Goal: Task Accomplishment & Management: Manage account settings

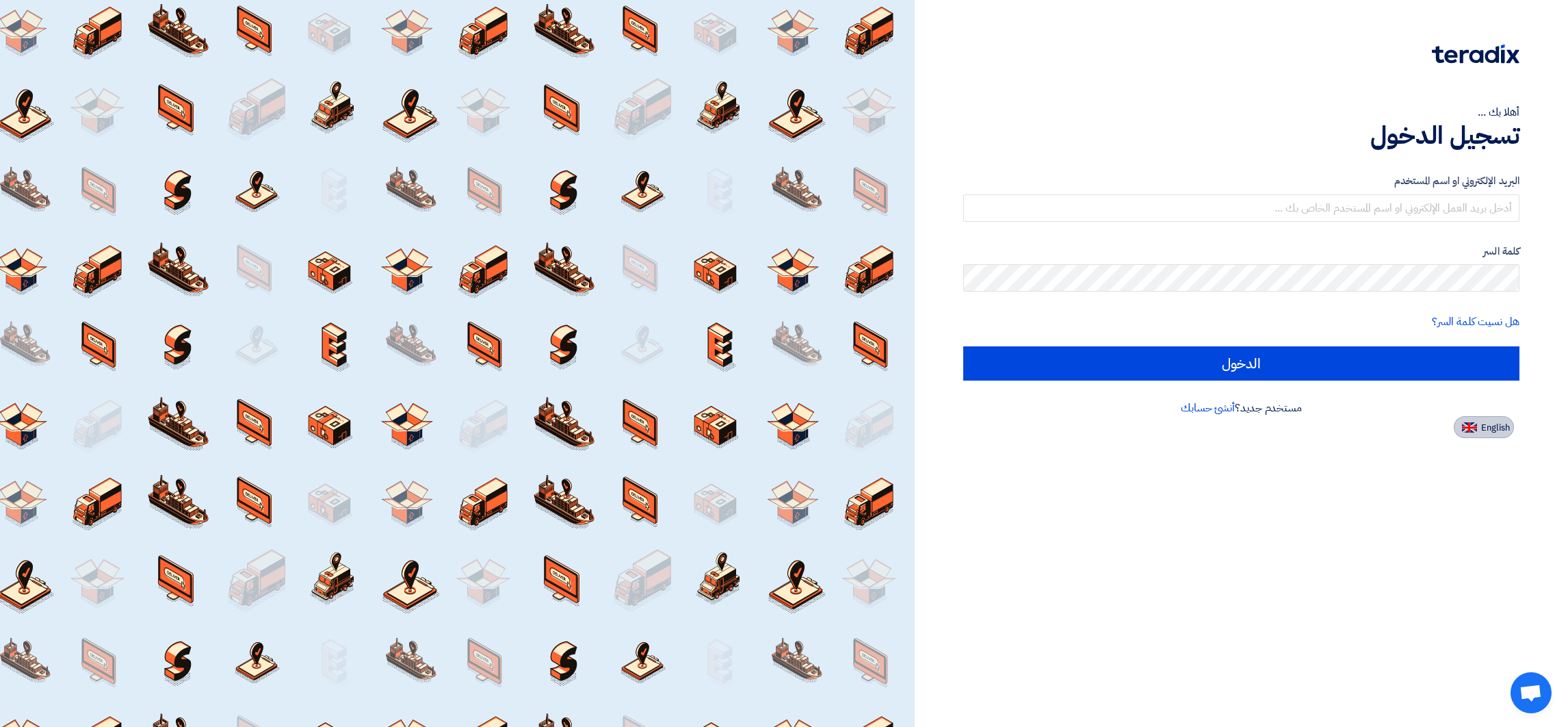
click at [1484, 433] on button "English" at bounding box center [1483, 427] width 60 height 22
type input "Sign in"
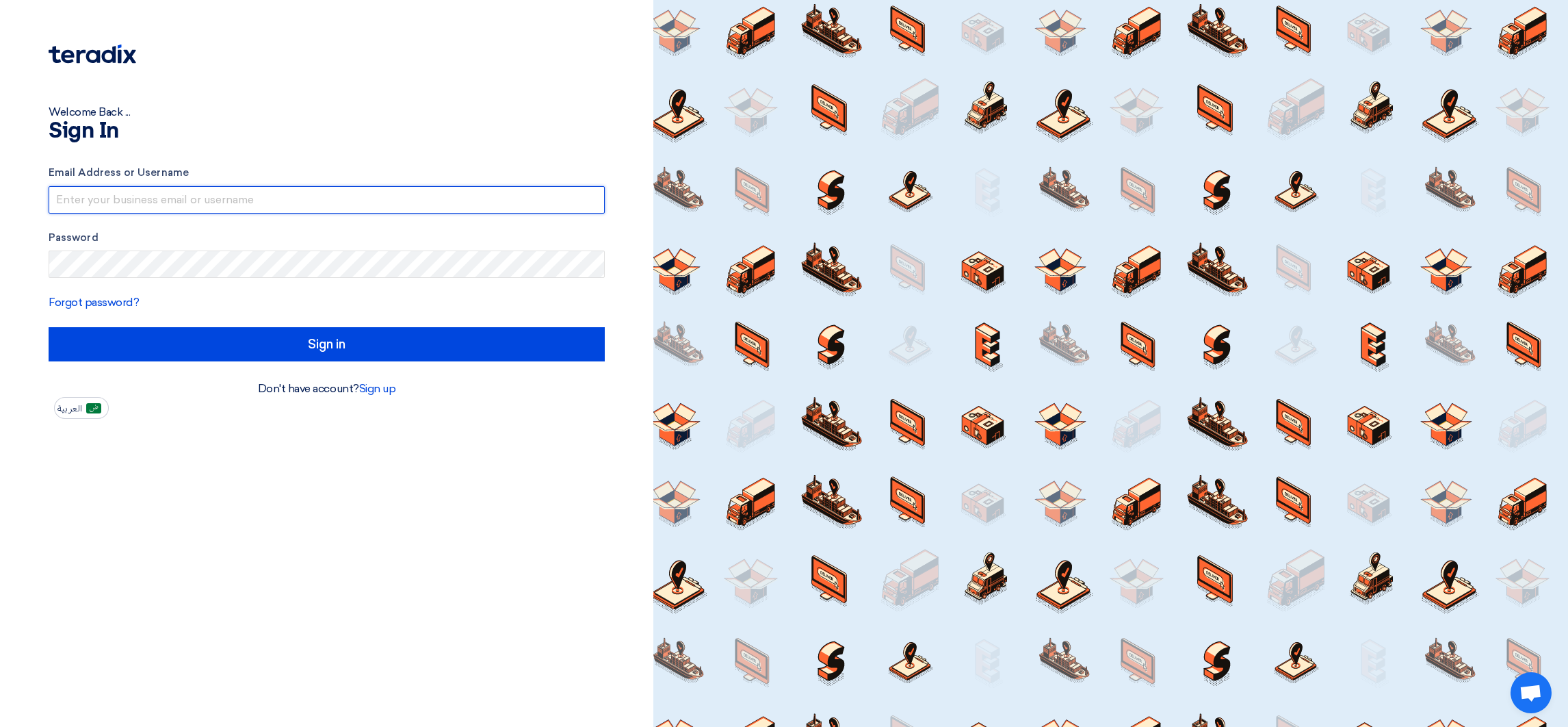
click at [319, 196] on input "text" at bounding box center [327, 199] width 556 height 28
drag, startPoint x: 211, startPoint y: 196, endPoint x: 344, endPoint y: 200, distance: 133.1
click at [344, 200] on input "[EMAIL_ADDRESS]@00" at bounding box center [327, 199] width 556 height 28
type input "[EMAIL_ADDRESS][DOMAIN_NAME]"
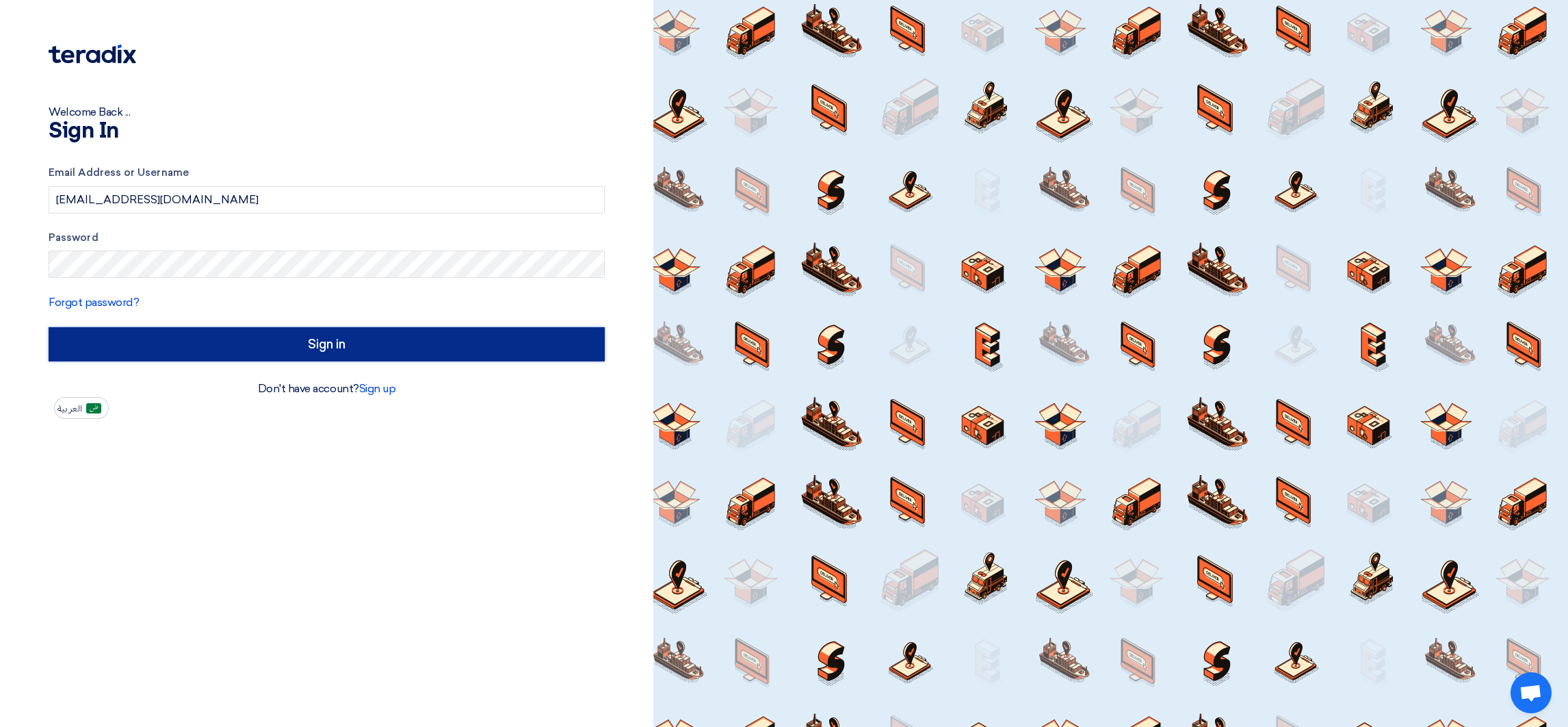
click at [477, 333] on input "Sign in" at bounding box center [327, 344] width 556 height 34
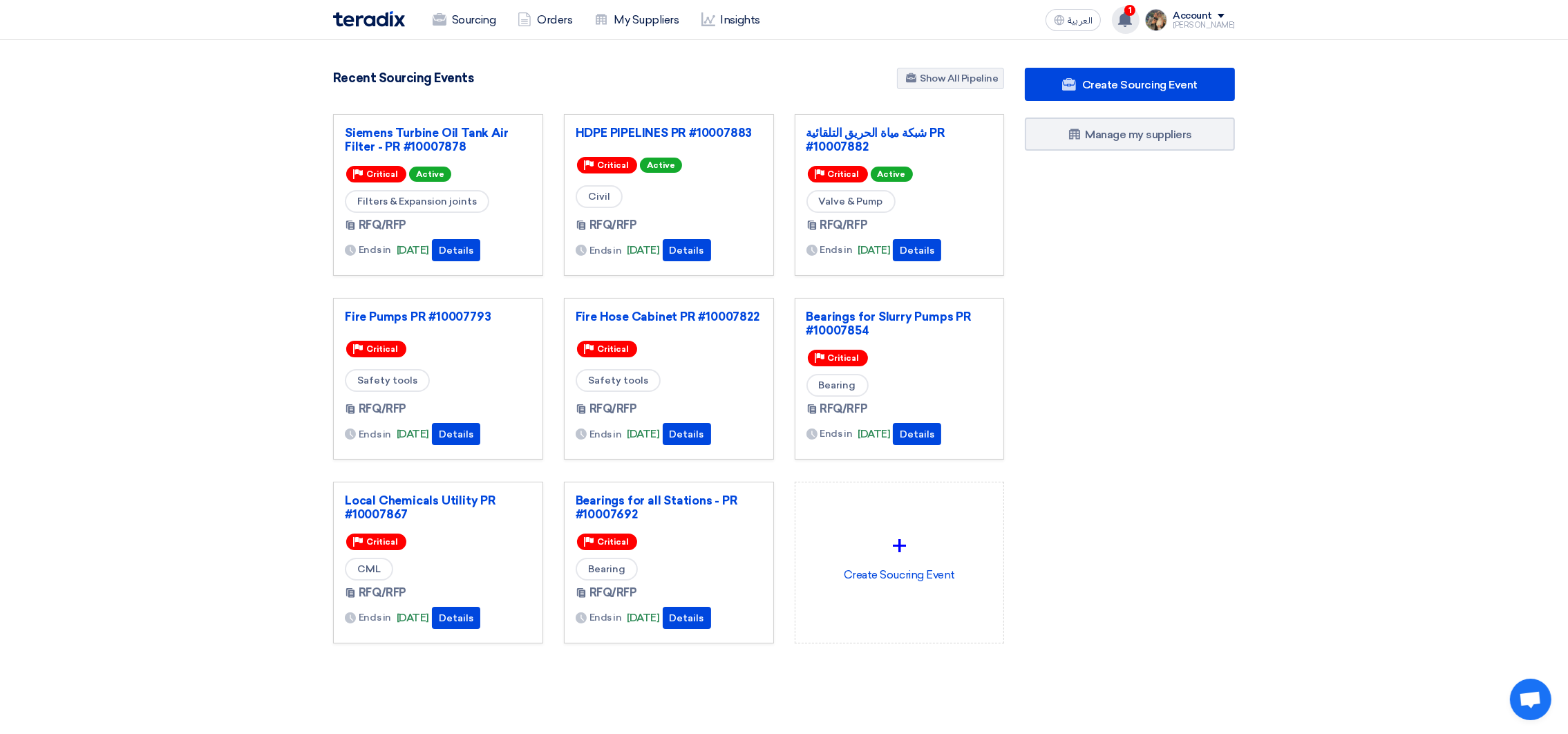
click at [1132, 18] on icon at bounding box center [1125, 19] width 15 height 15
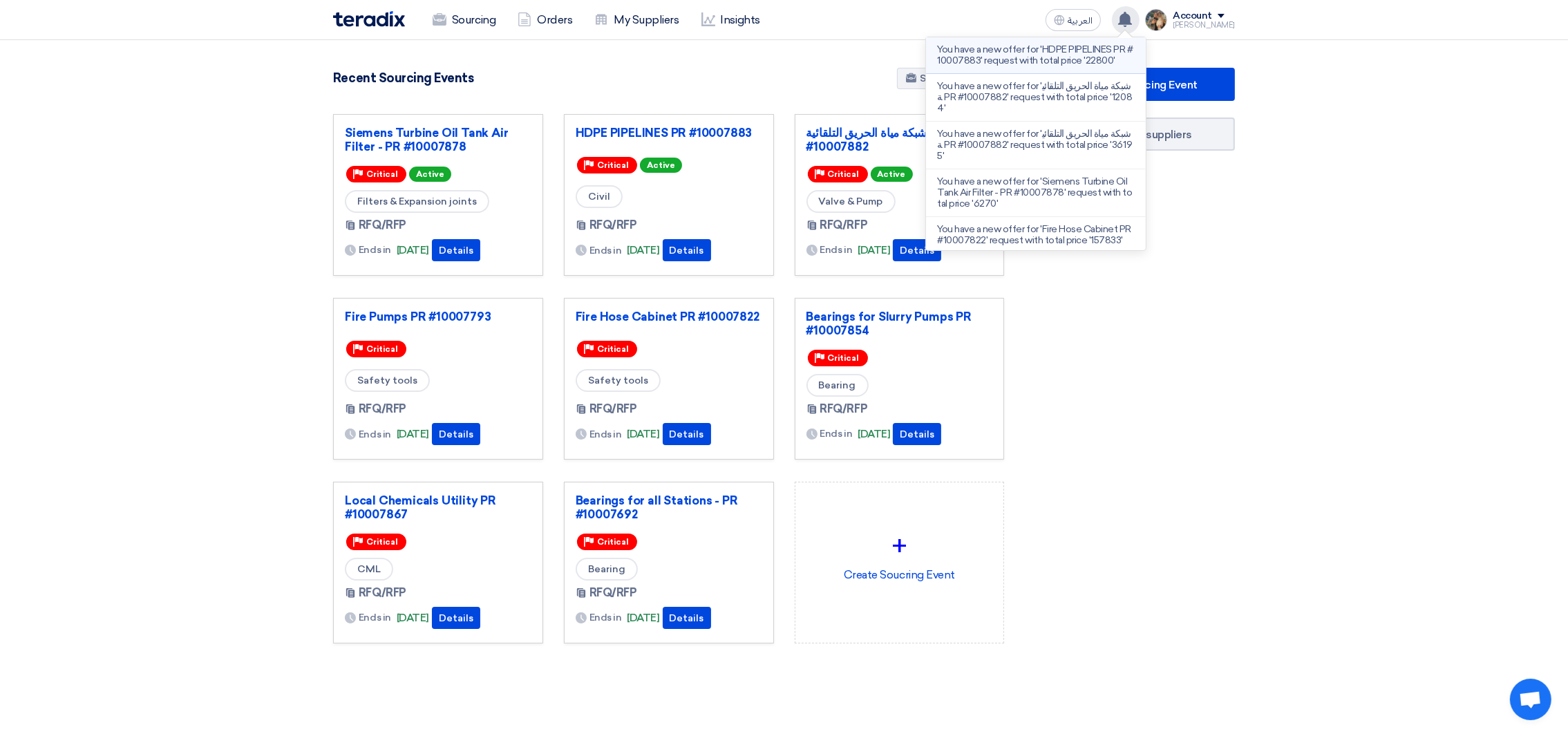
click at [995, 61] on p "You have a new offer for 'HDPE PIPELINES PR #10007883' request with total price…" at bounding box center [1035, 55] width 197 height 22
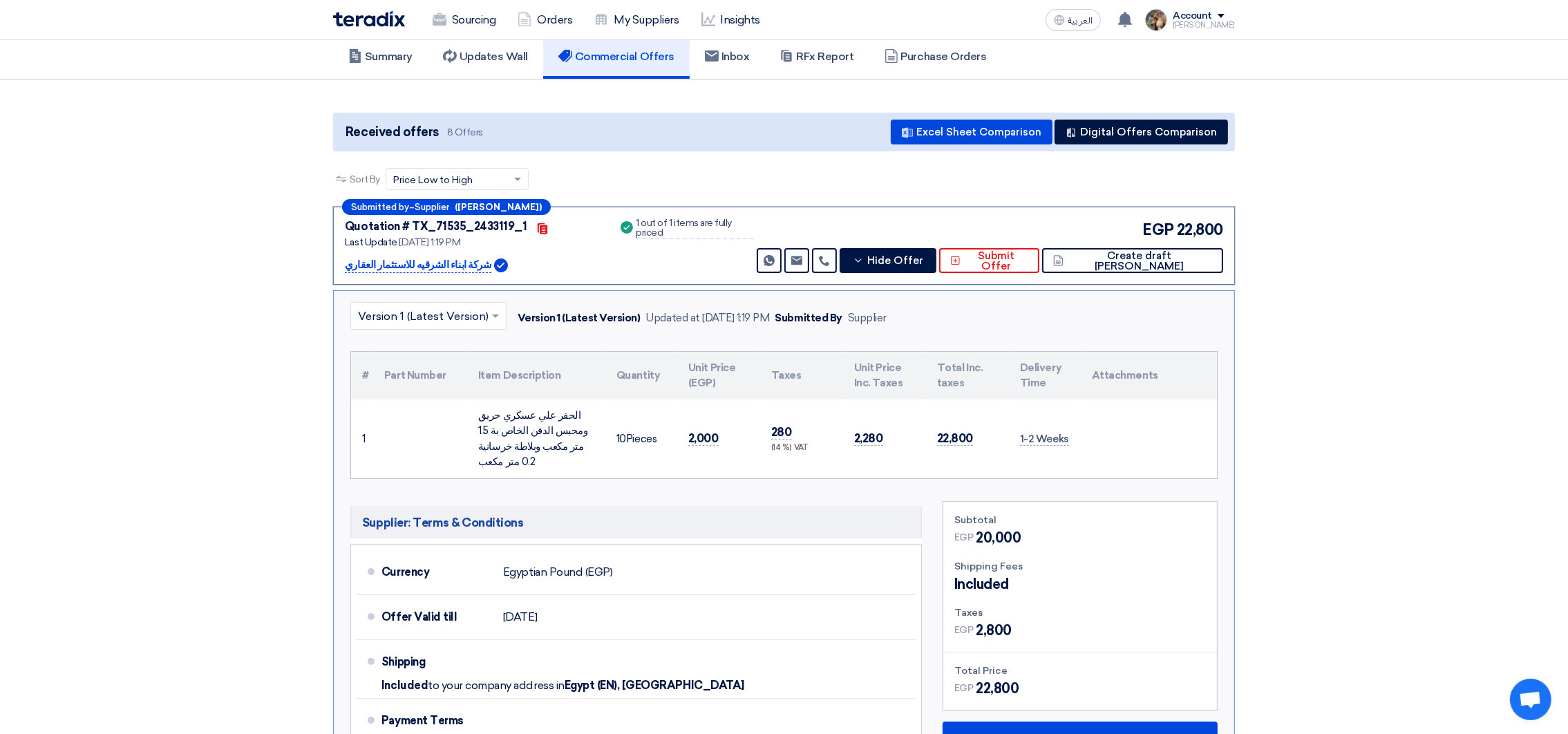
scroll to position [160, 0]
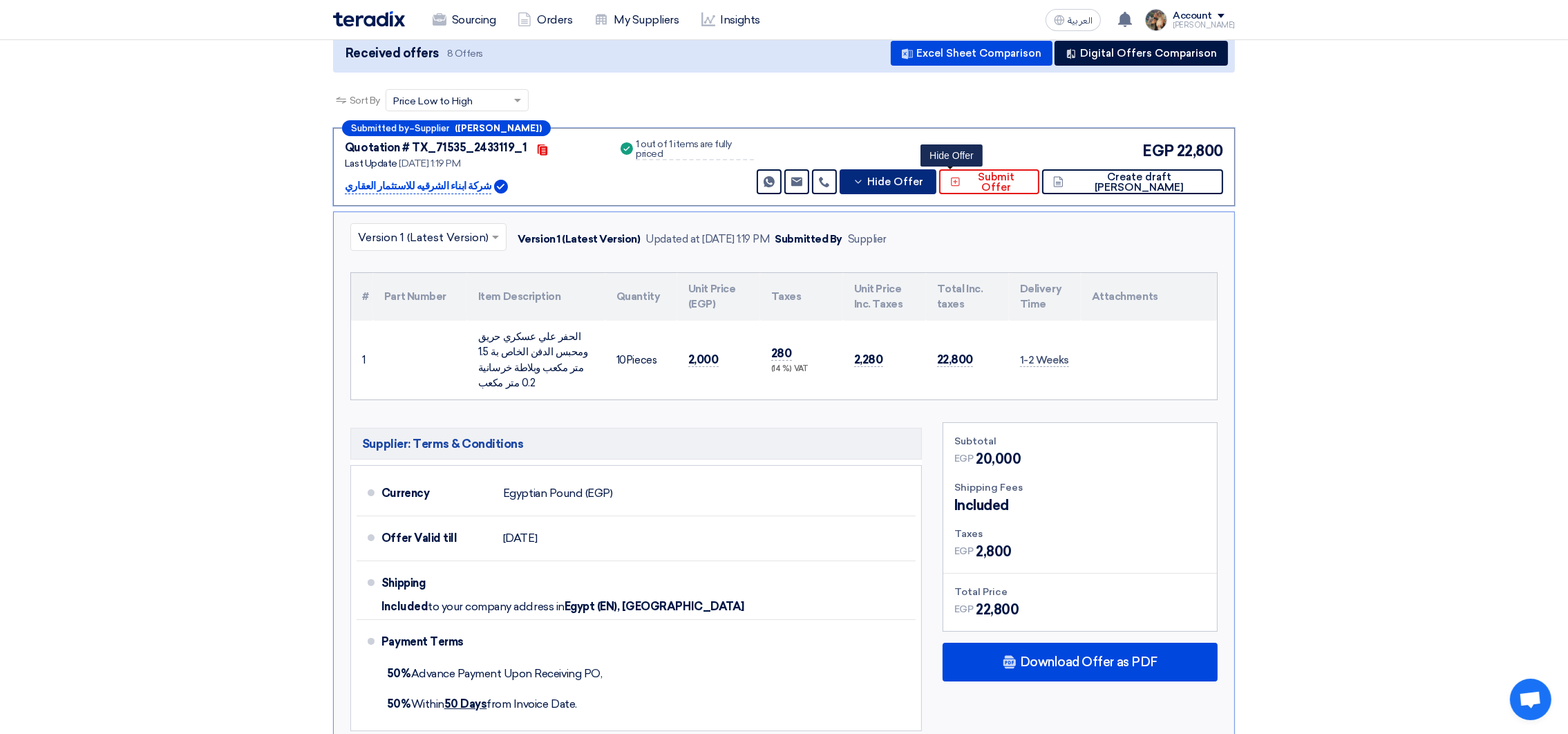
click at [923, 178] on span "Hide Offer" at bounding box center [895, 182] width 56 height 11
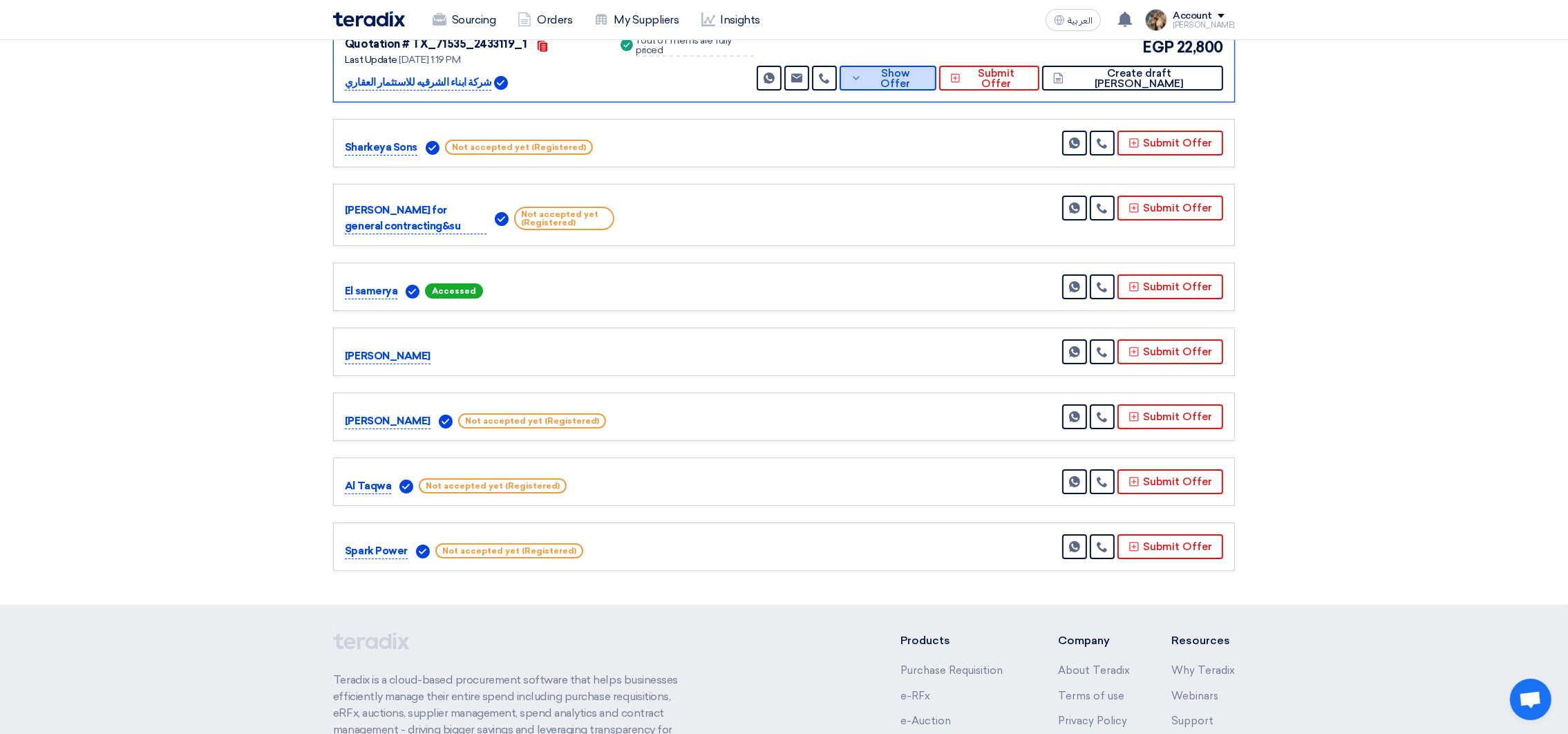
scroll to position [0, 0]
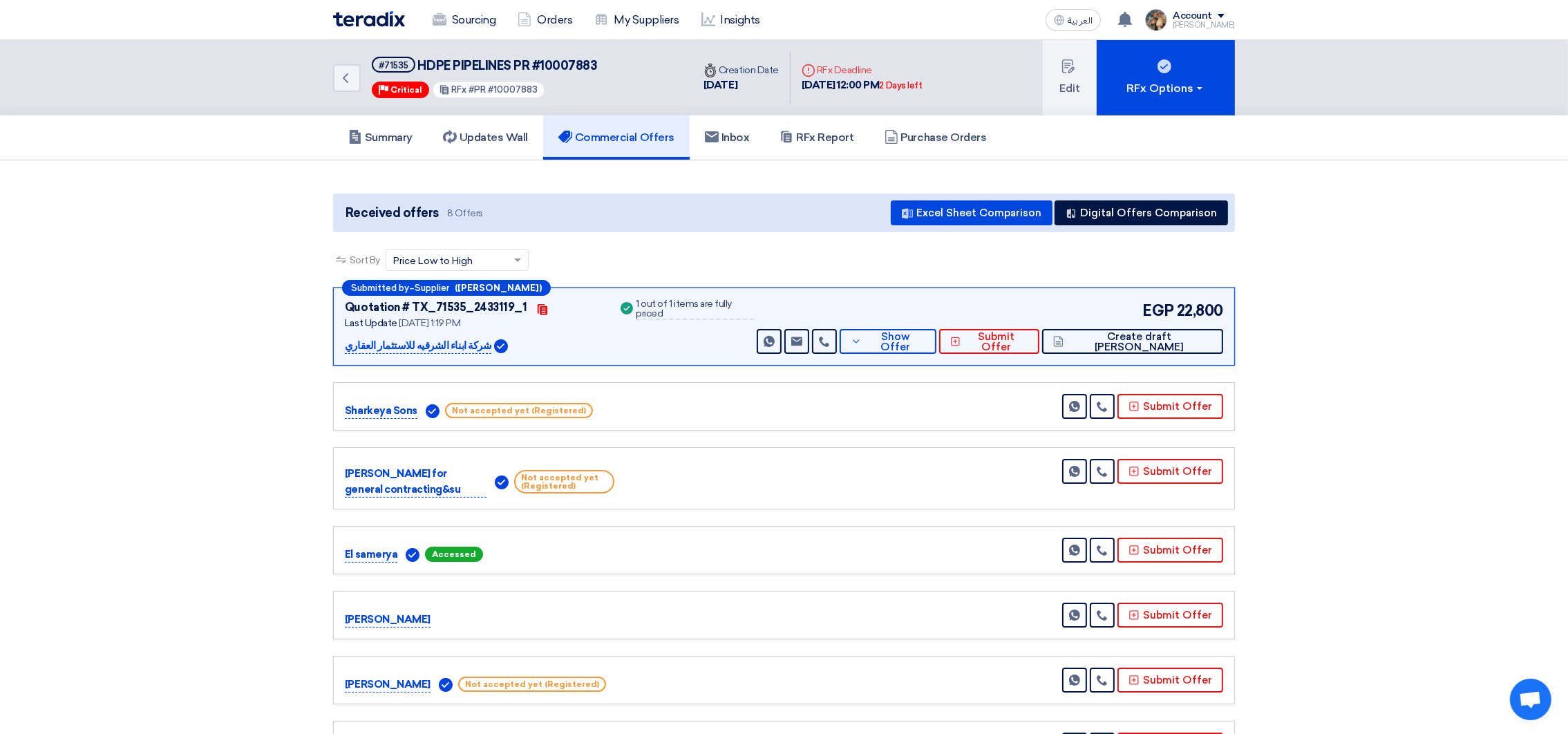
click at [367, 22] on img at bounding box center [368, 18] width 72 height 16
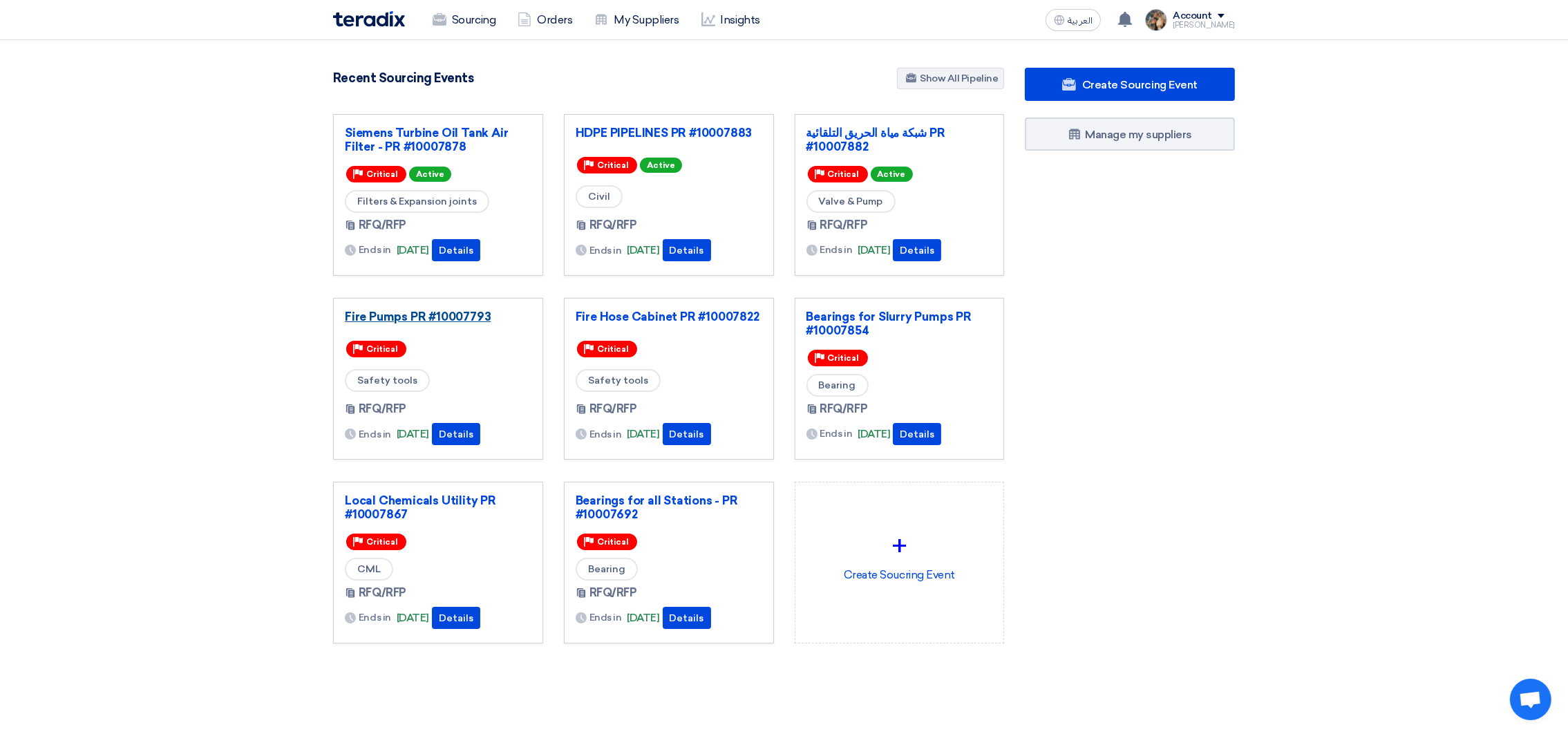
click at [459, 316] on link "Fire Pumps PR #10007793" at bounding box center [438, 316] width 187 height 13
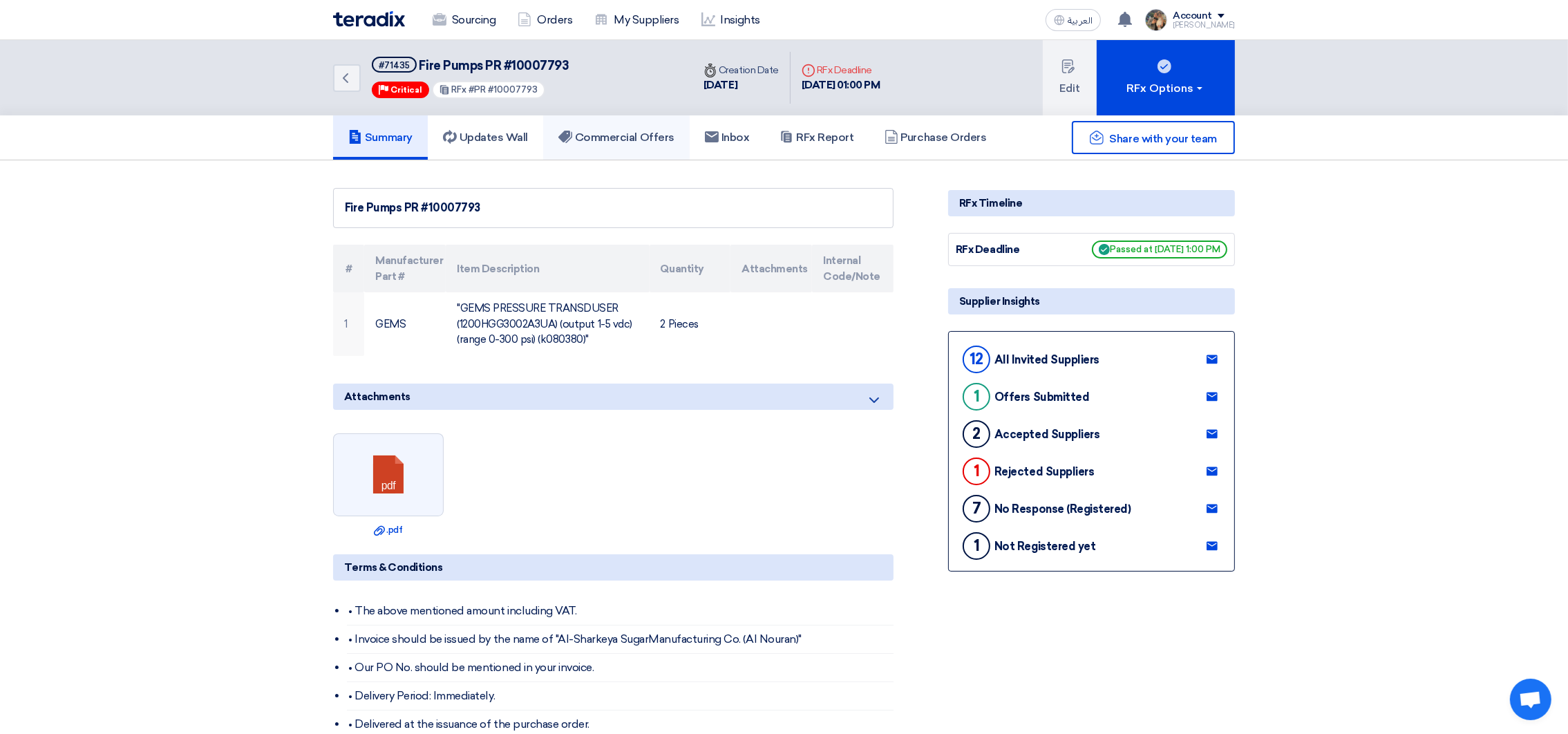
click at [603, 140] on h5 "Commercial Offers" at bounding box center [616, 138] width 116 height 13
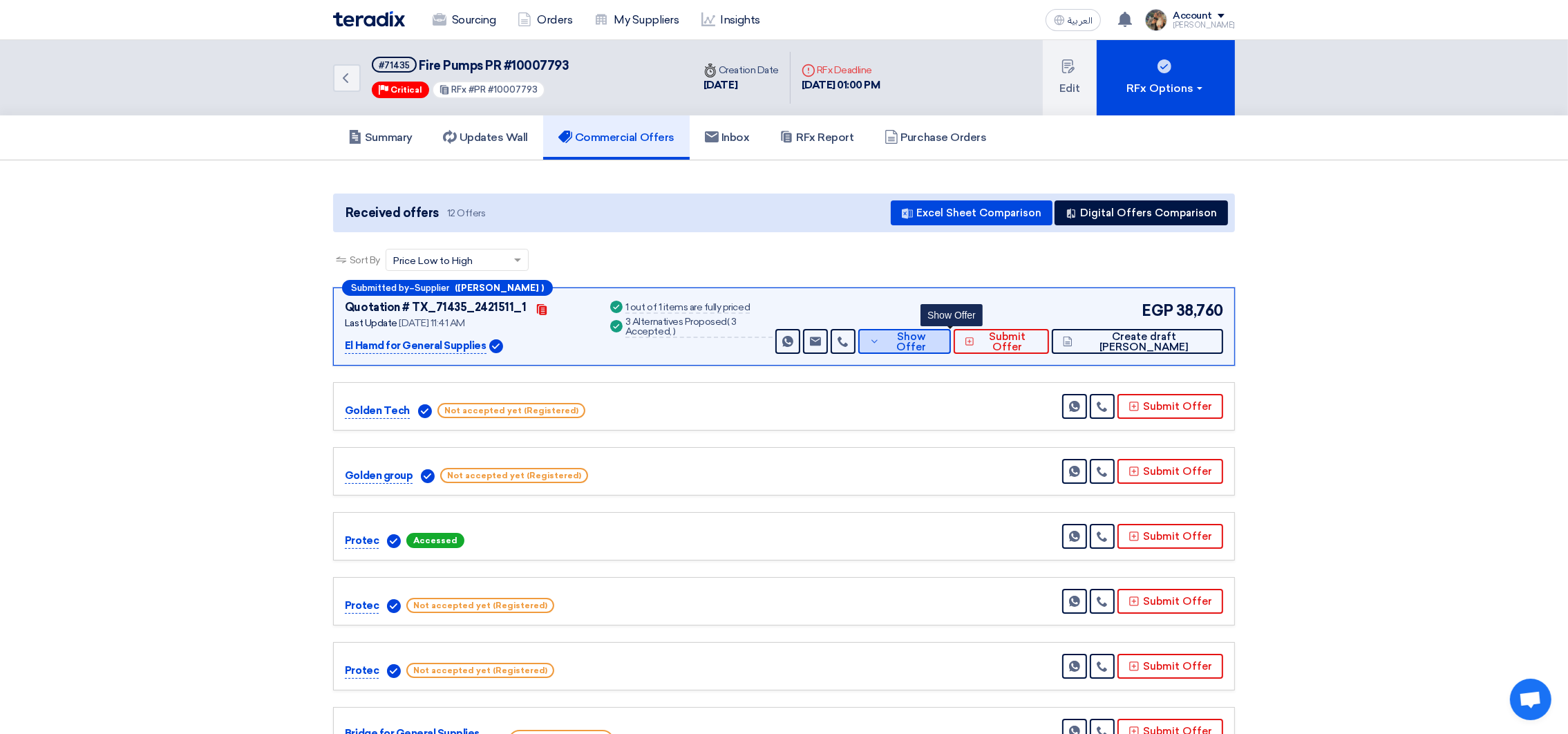
click at [879, 336] on icon at bounding box center [874, 341] width 11 height 11
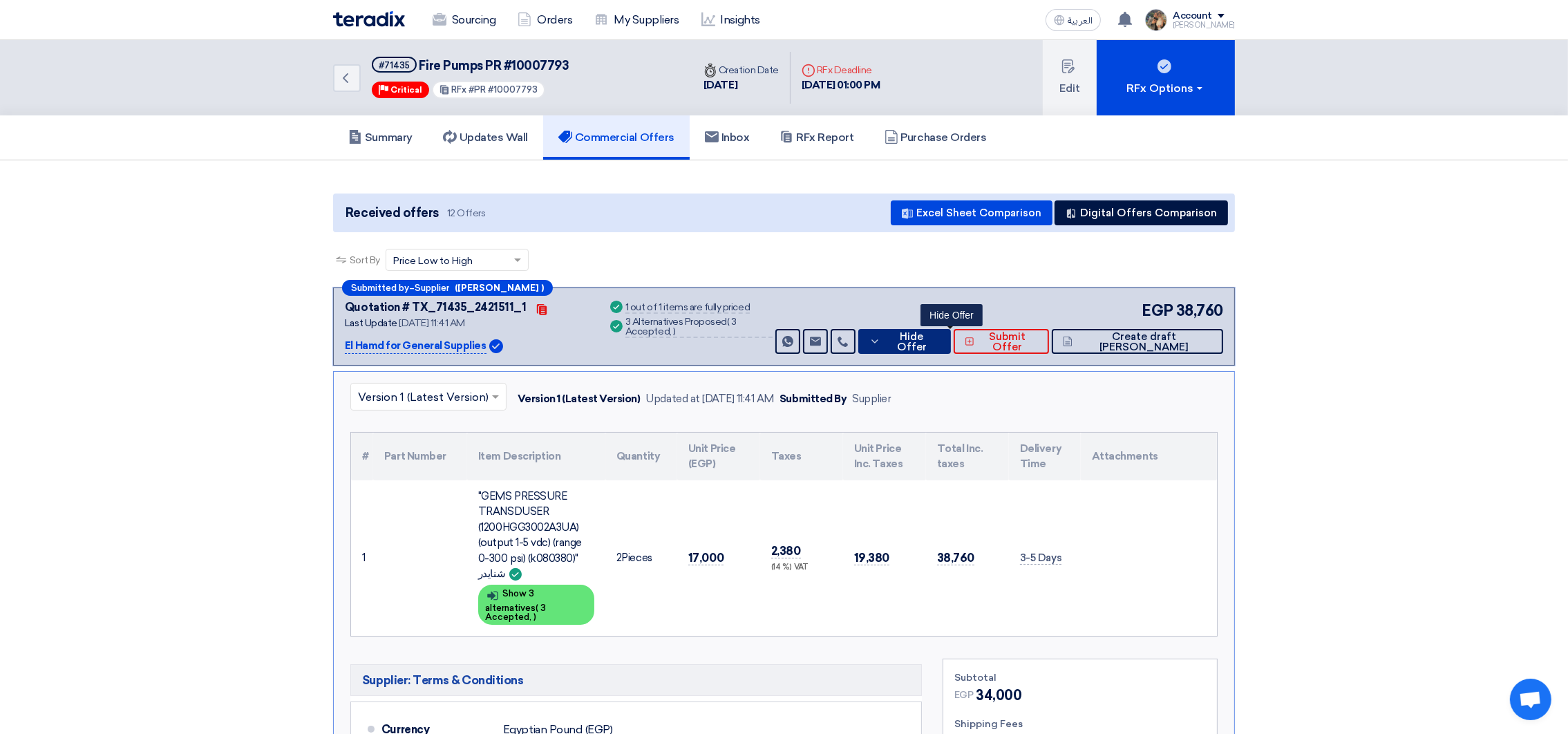
click at [880, 336] on icon at bounding box center [874, 341] width 11 height 11
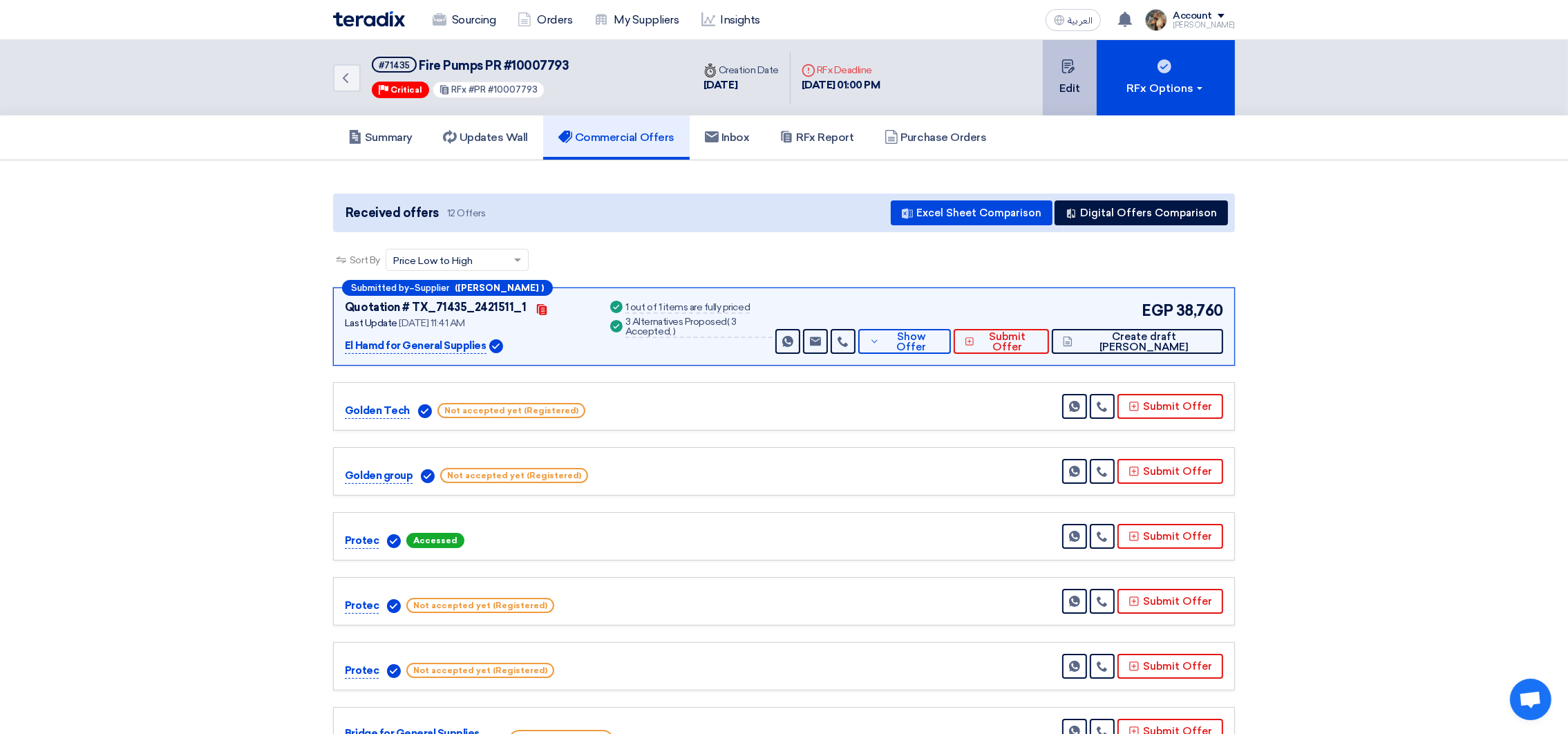
click at [1060, 84] on button "Edit" at bounding box center [1070, 78] width 54 height 75
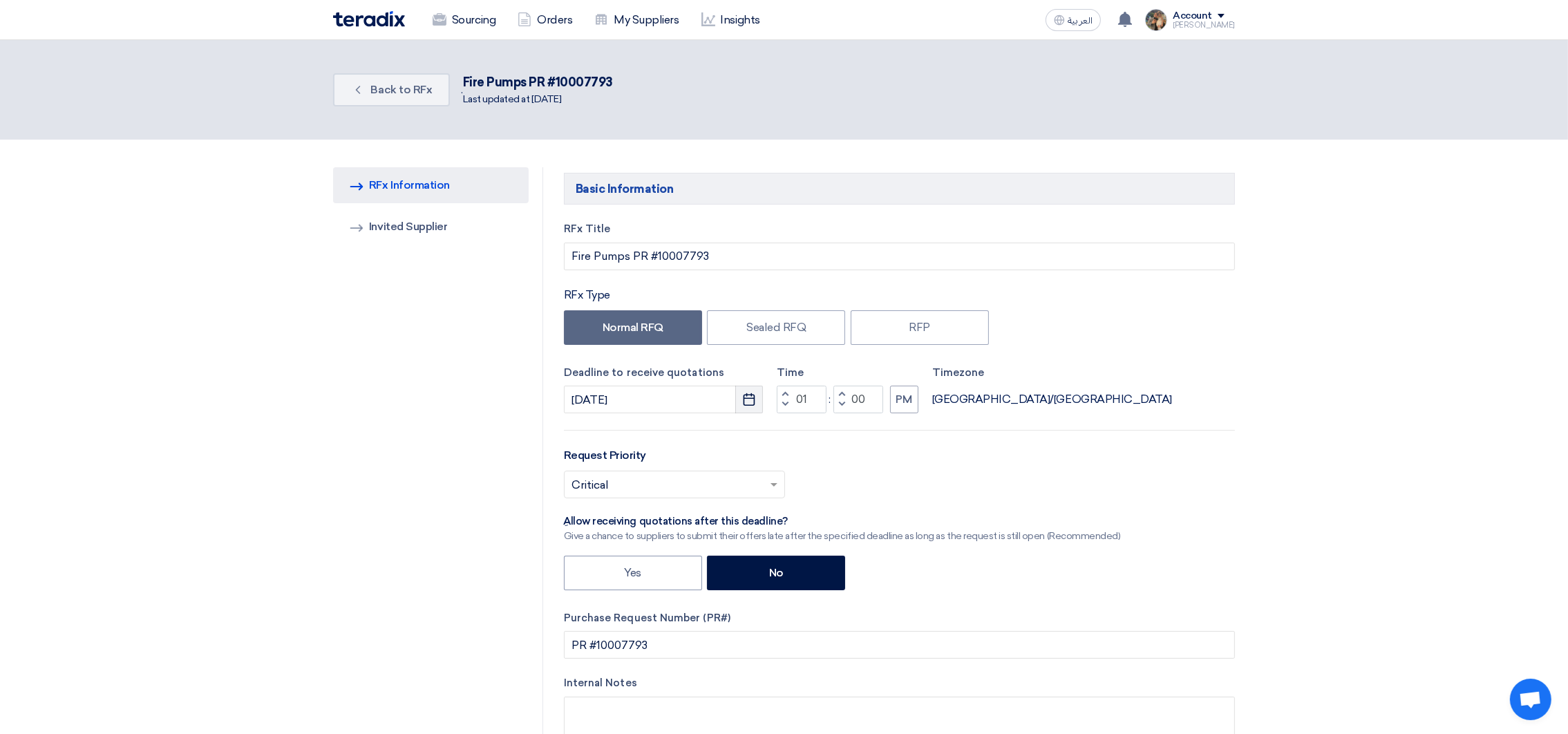
click at [754, 397] on use "button" at bounding box center [749, 399] width 12 height 13
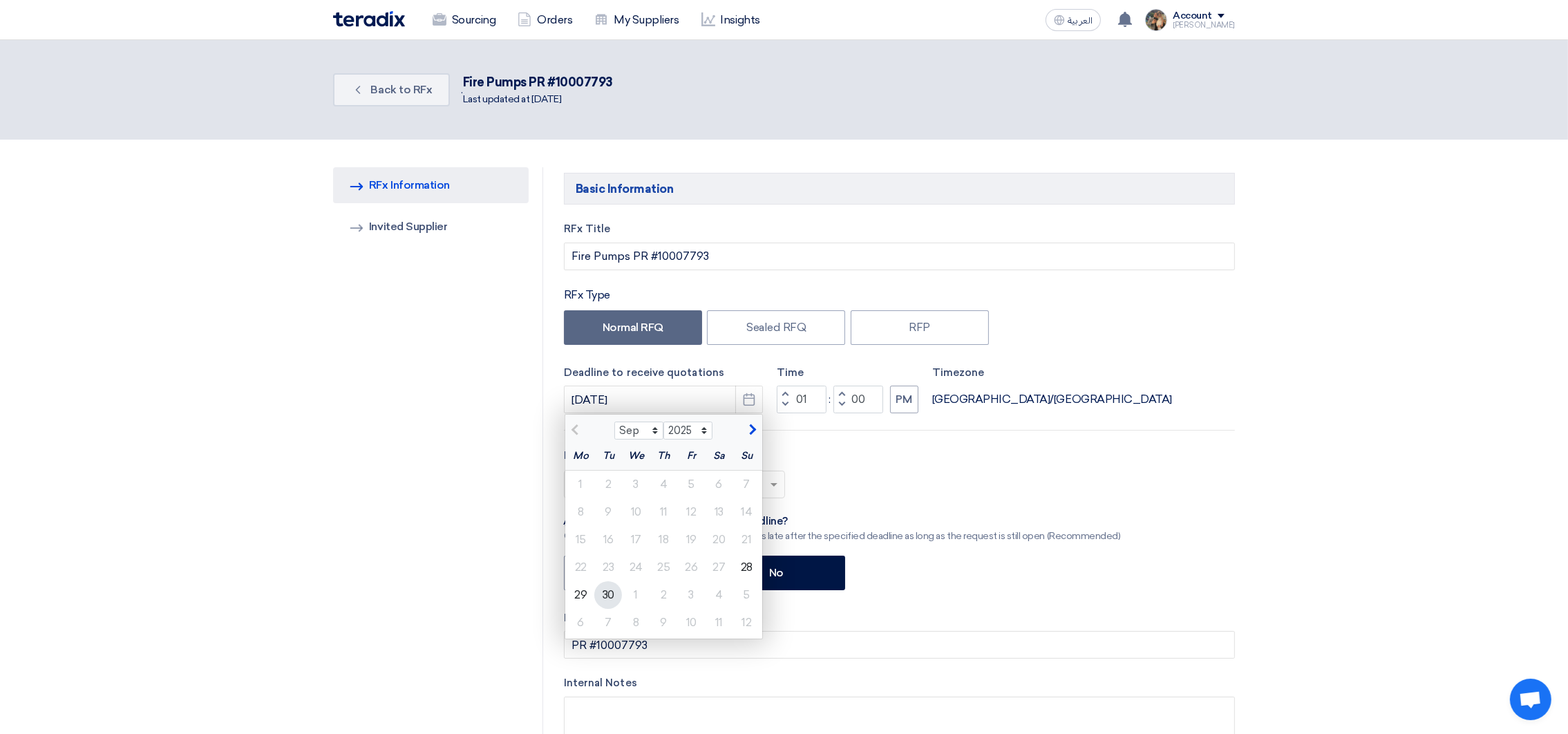
click at [619, 594] on div "30" at bounding box center [608, 595] width 28 height 28
type input "[DATE]"
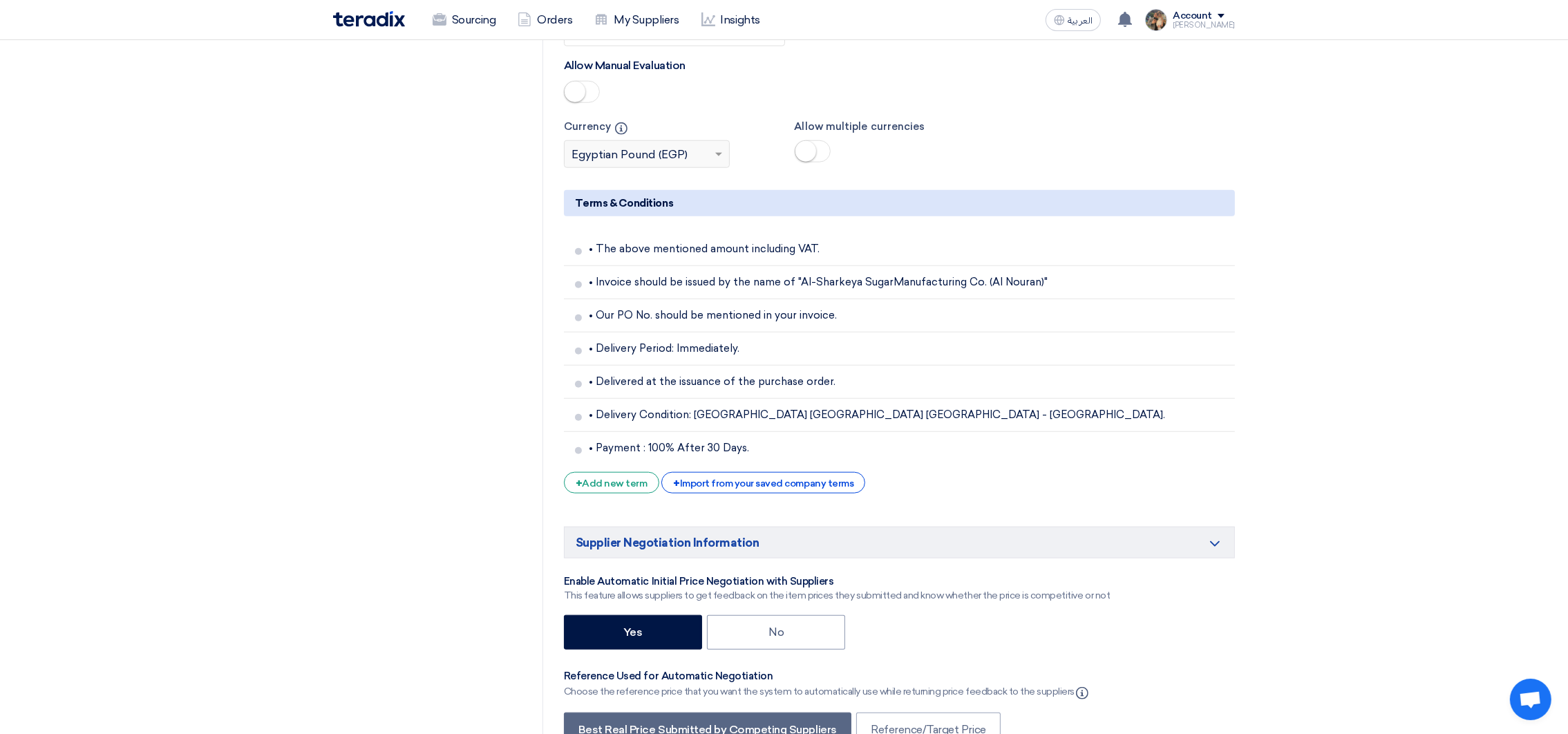
scroll to position [2493, 0]
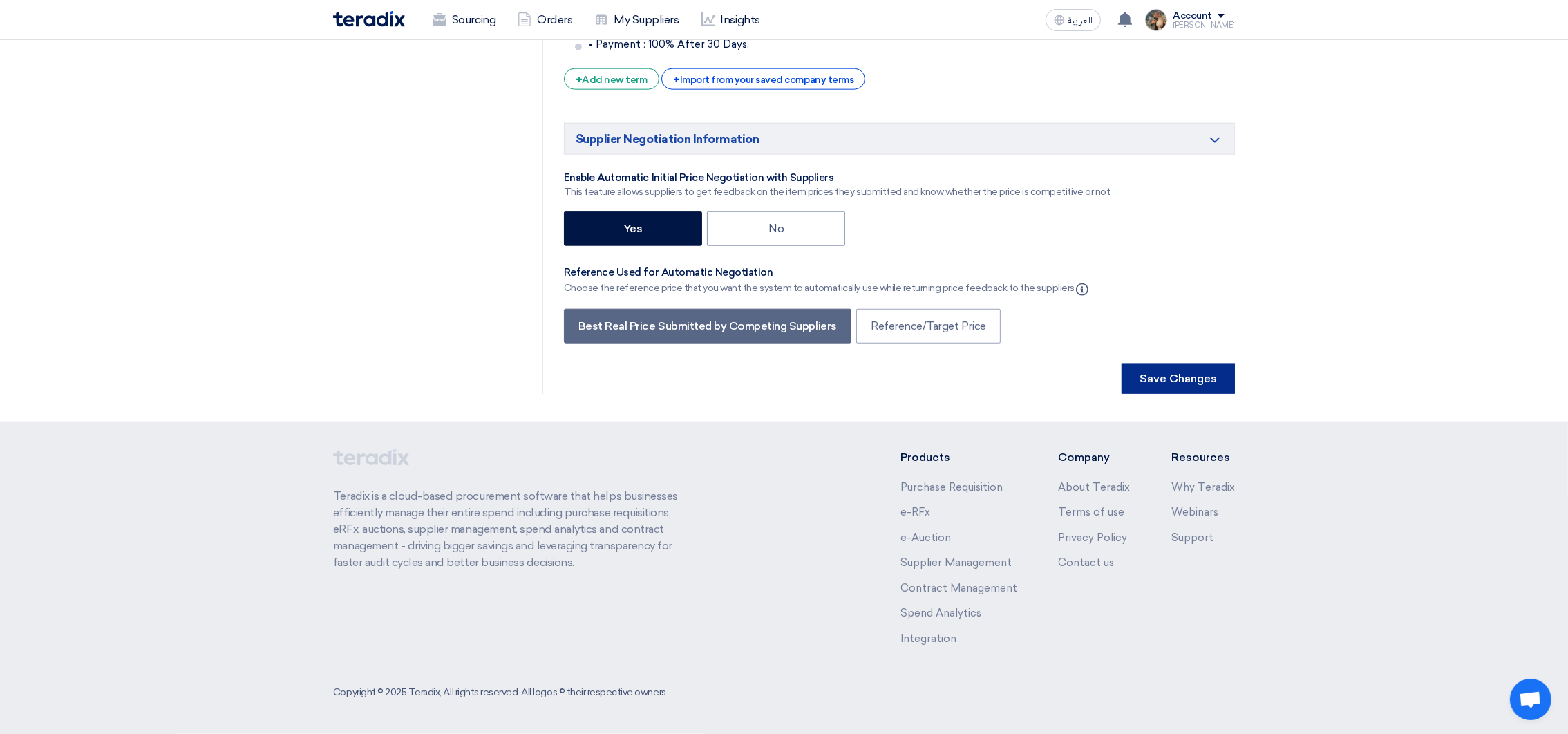
click at [1201, 392] on button "Save Changes" at bounding box center [1178, 379] width 114 height 31
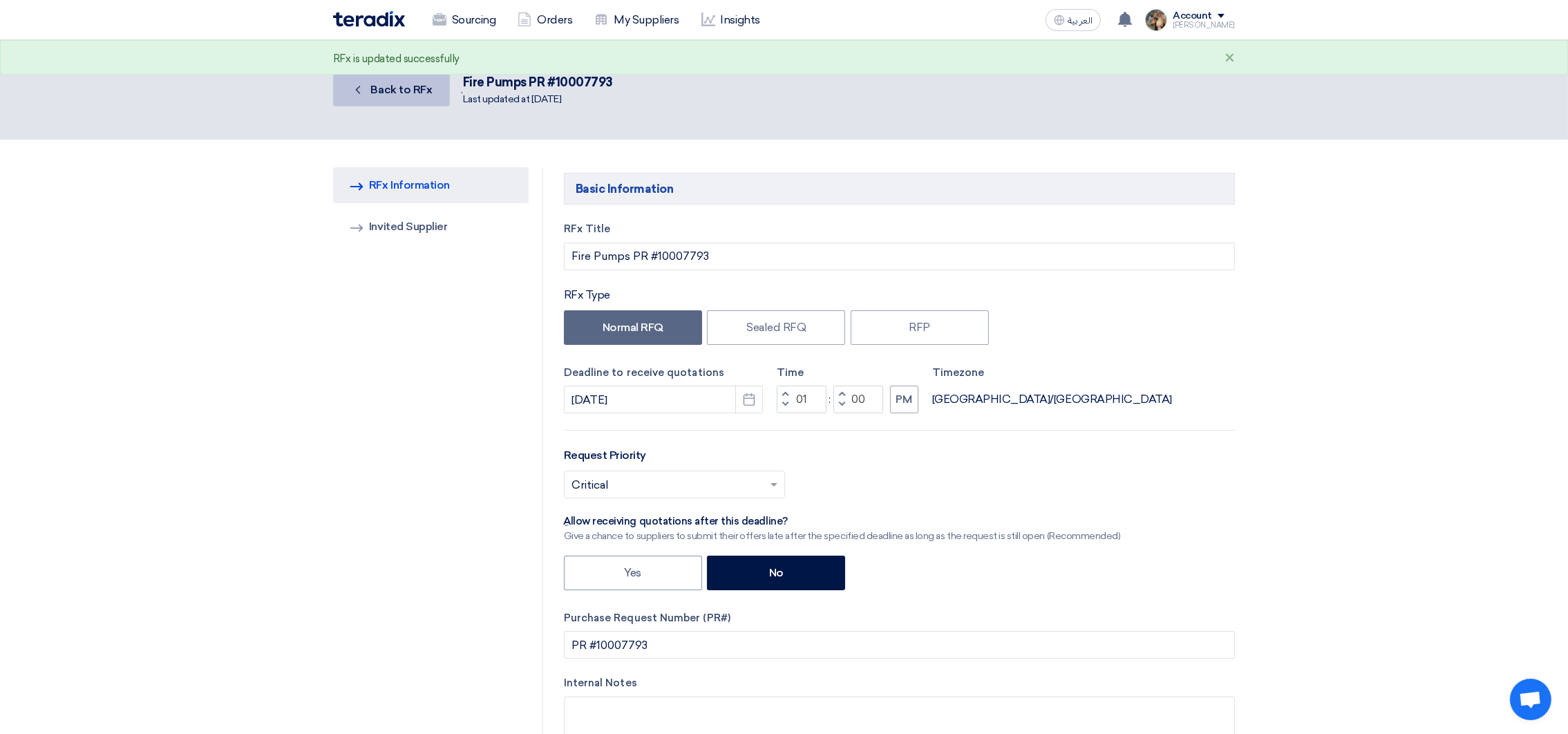
click at [420, 96] on link "Back Back to RFx" at bounding box center [391, 89] width 116 height 33
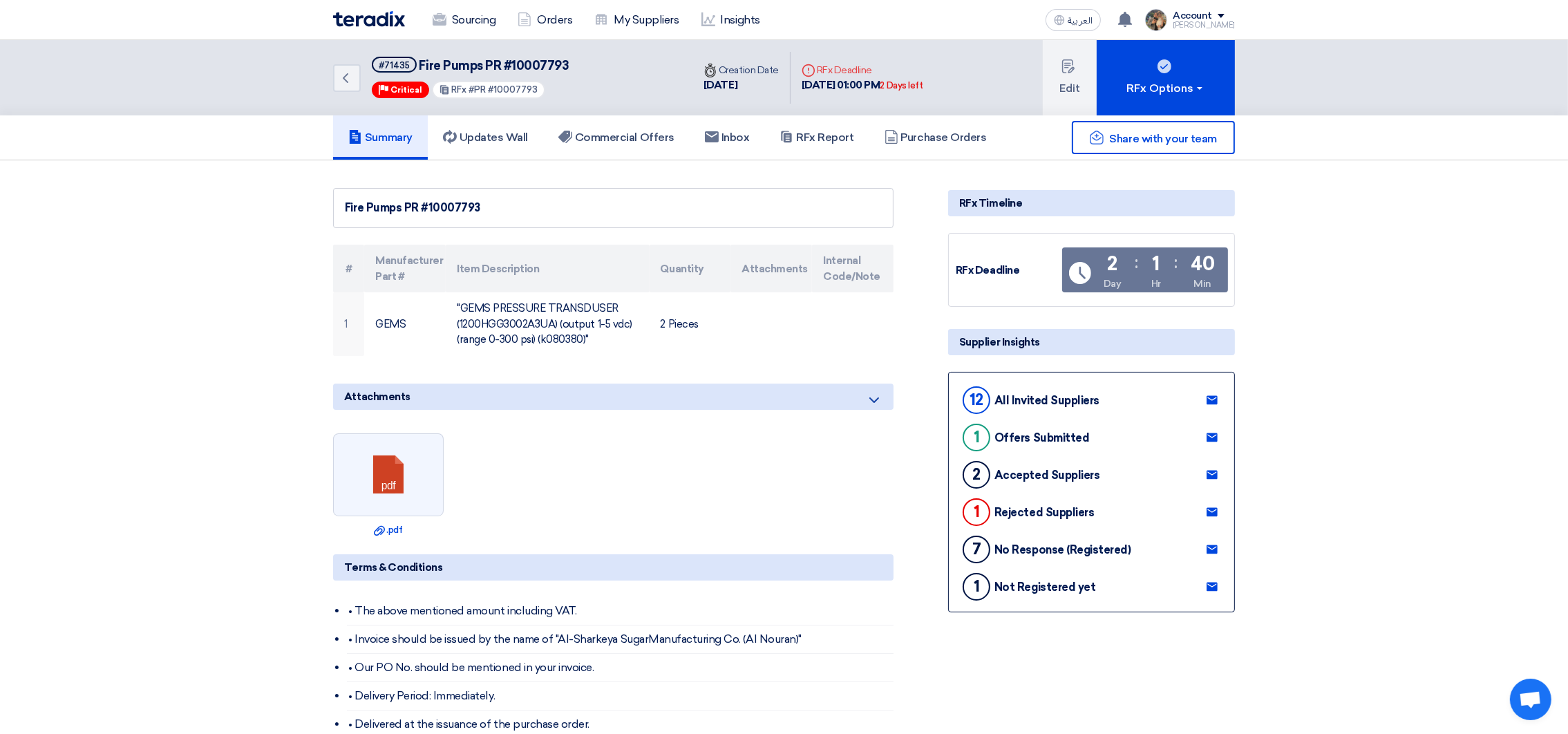
click at [364, 22] on img at bounding box center [368, 18] width 72 height 16
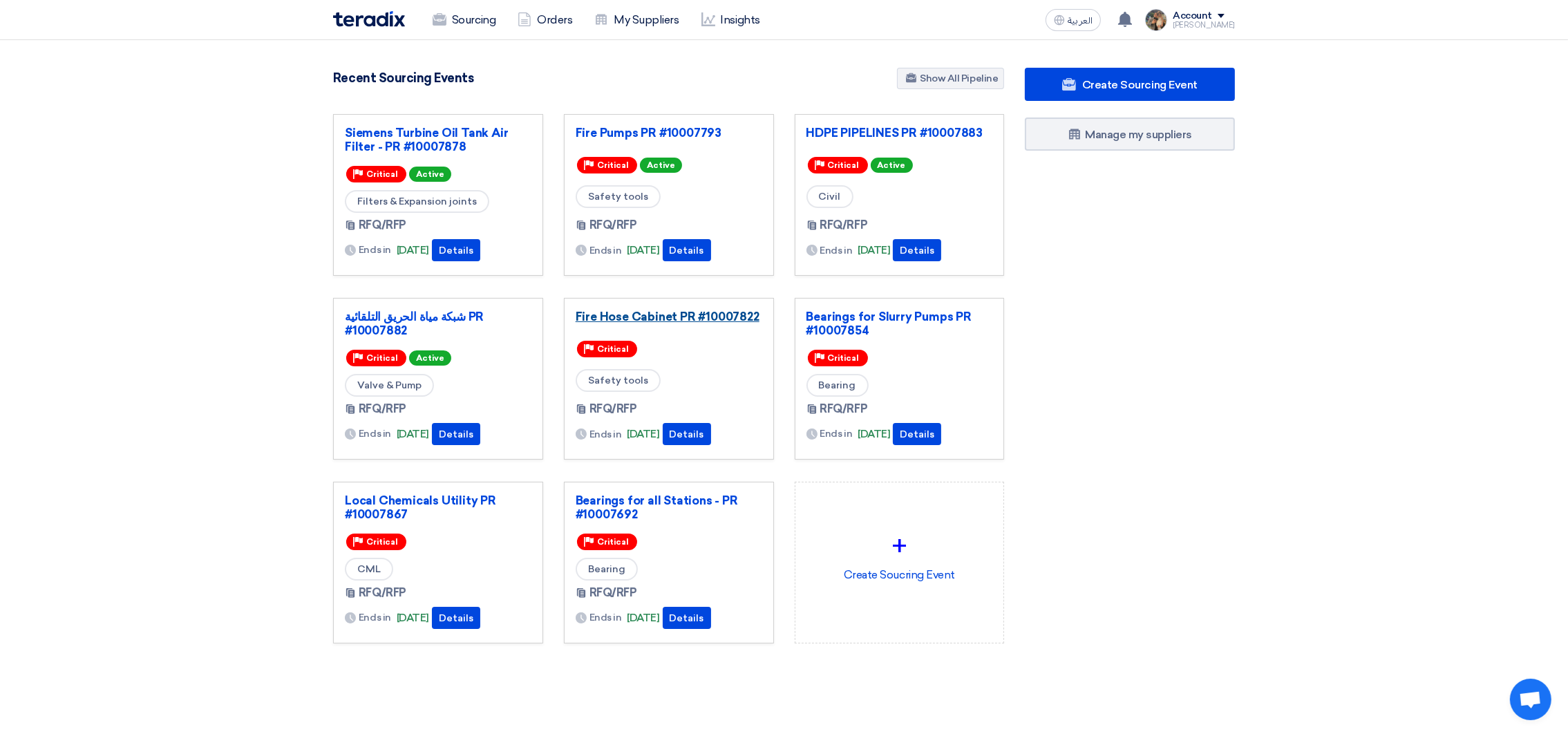
click at [613, 313] on link "Fire Hose Cabinet PR #10007822" at bounding box center [669, 316] width 187 height 13
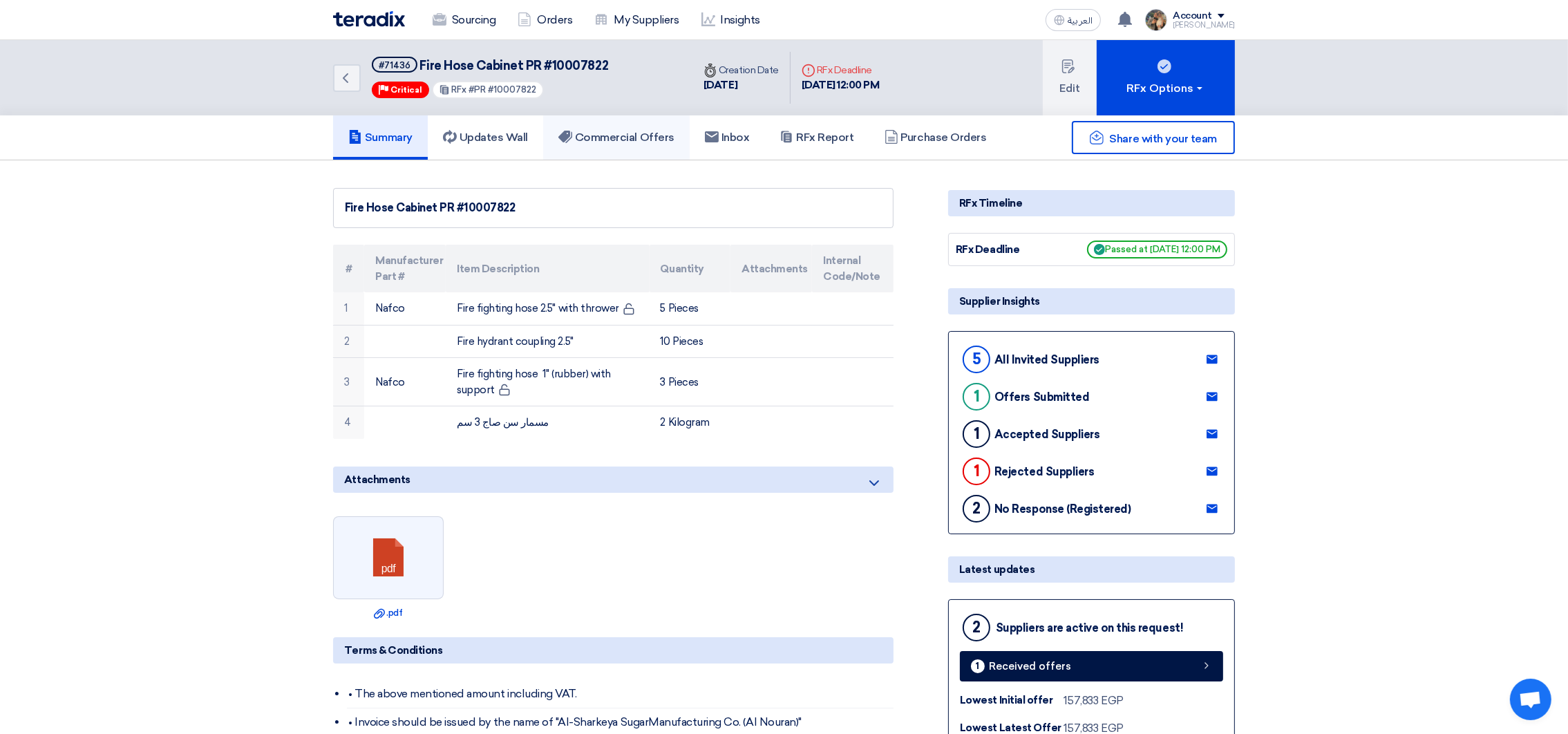
click at [572, 141] on icon at bounding box center [565, 137] width 13 height 13
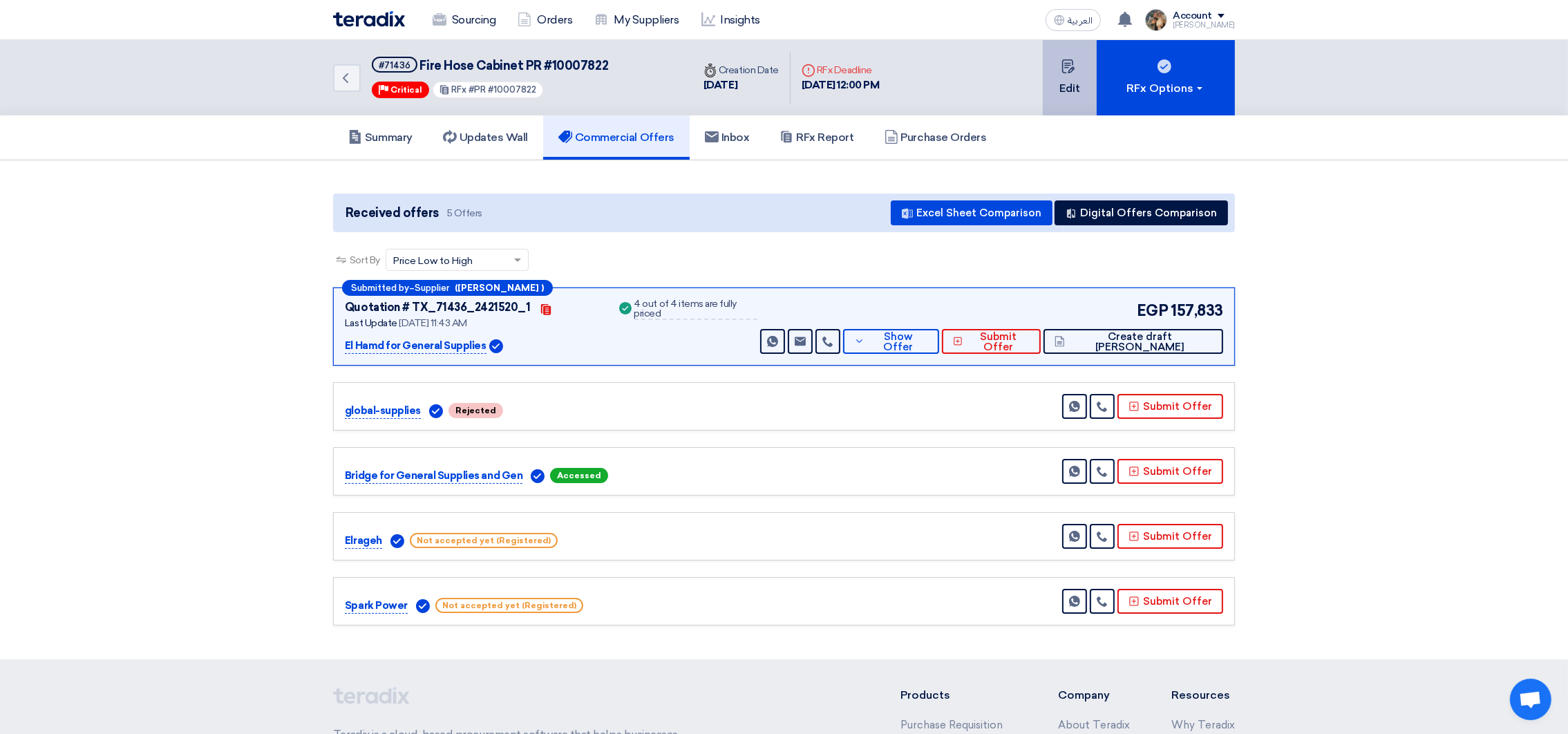
click at [1079, 92] on button "Edit" at bounding box center [1070, 78] width 54 height 75
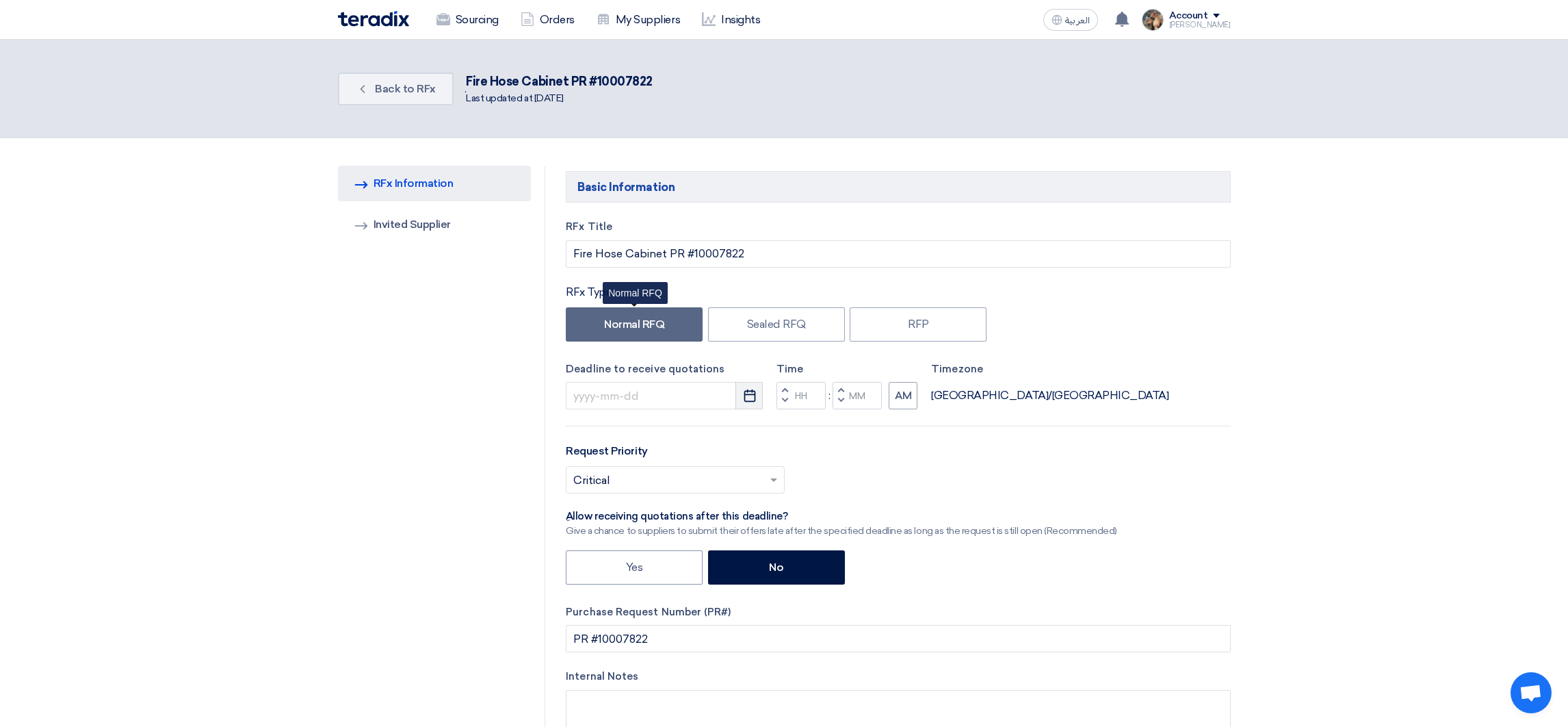
type input "[DATE]"
type input "12"
type input "00"
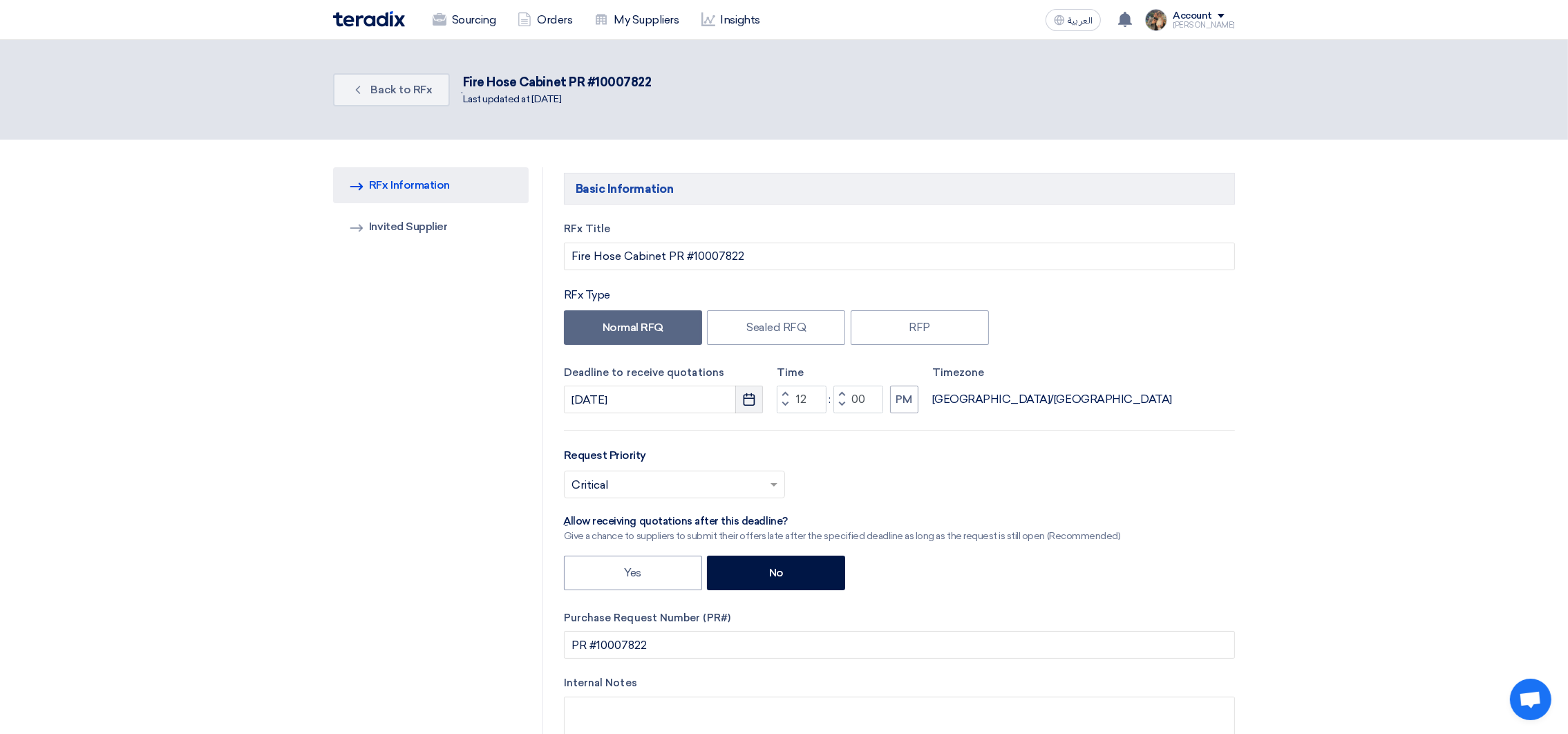
click at [746, 406] on icon "Pick a date" at bounding box center [748, 399] width 13 height 13
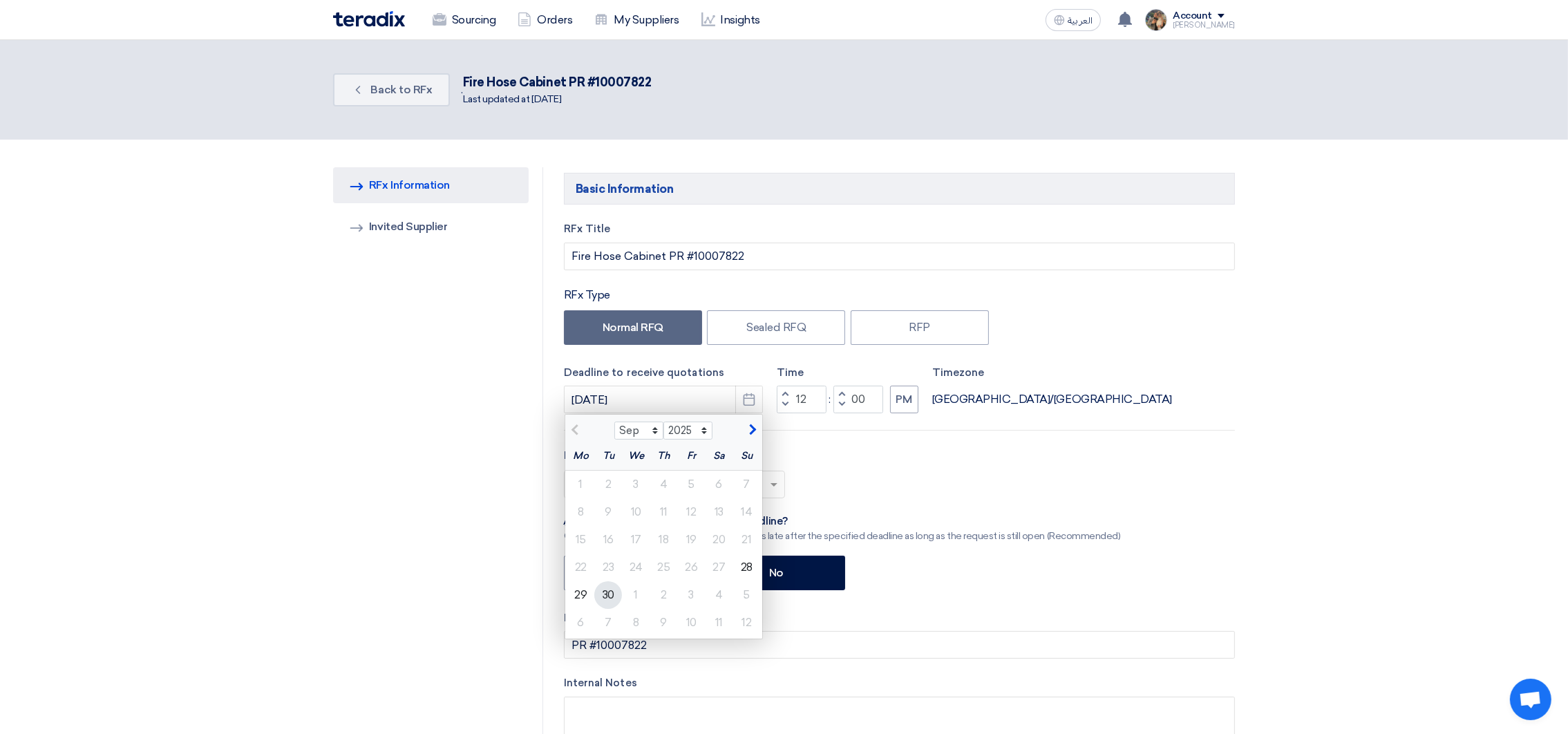
click at [612, 591] on div "30" at bounding box center [608, 595] width 28 height 28
type input "[DATE]"
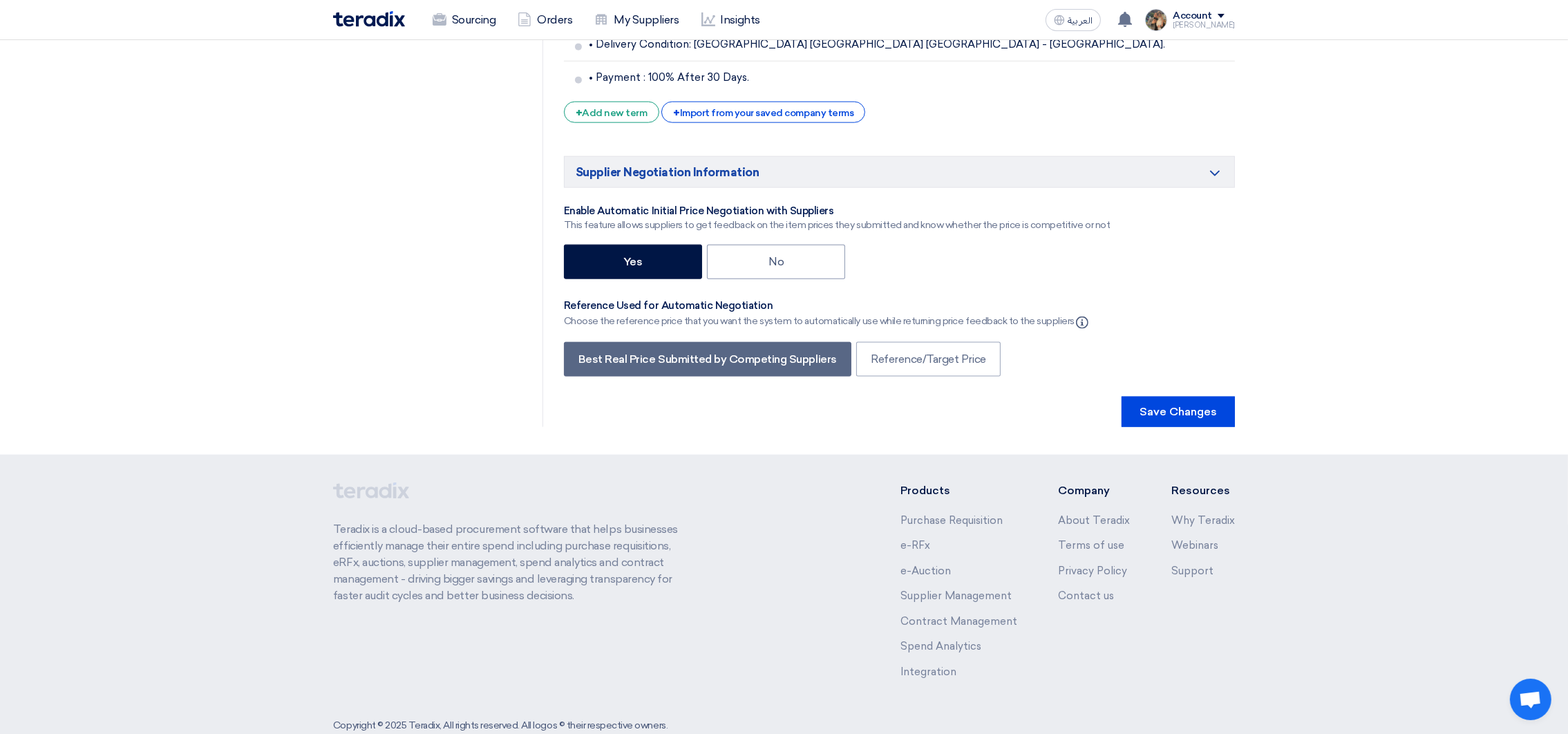
scroll to position [2673, 0]
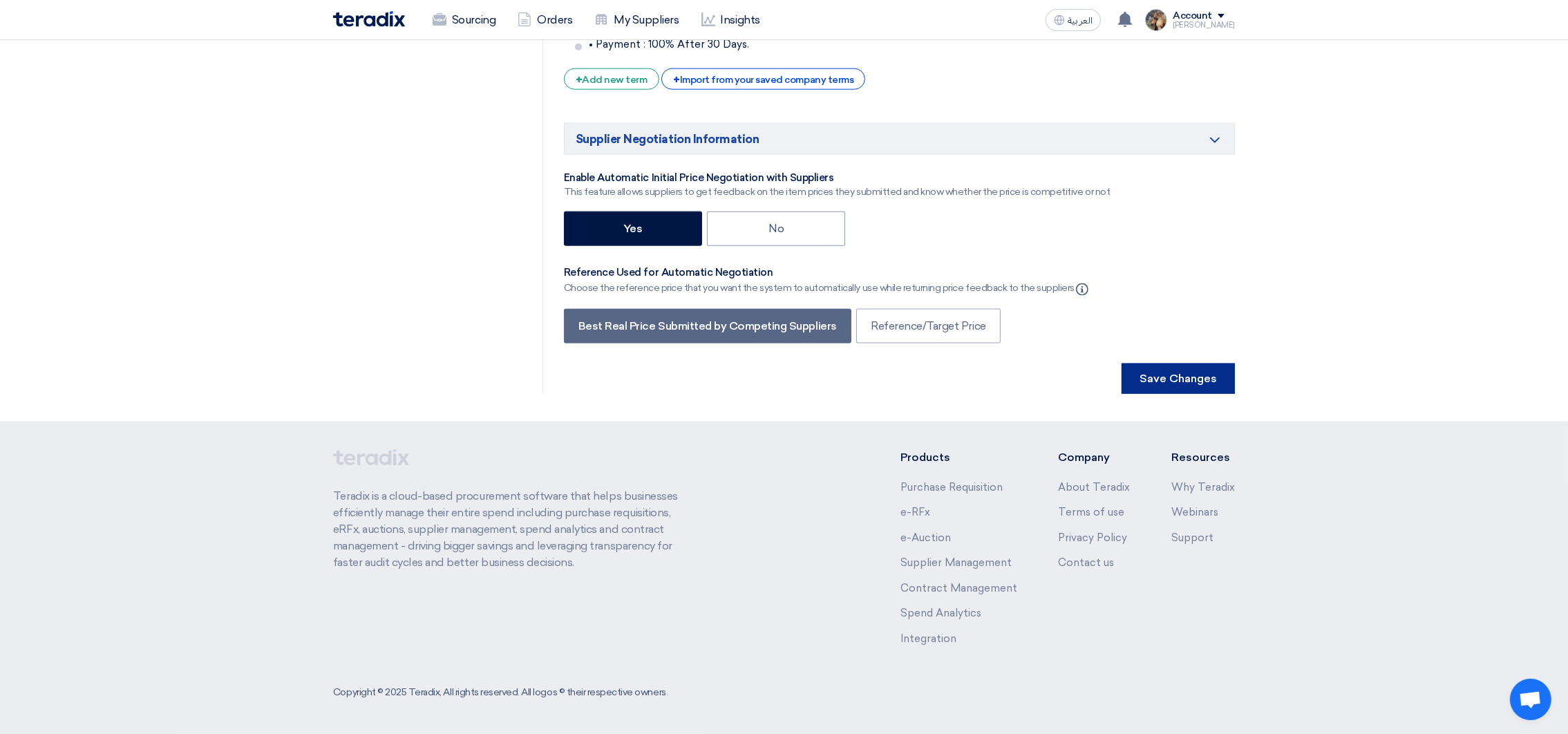
click at [1191, 383] on button "Save Changes" at bounding box center [1178, 379] width 114 height 31
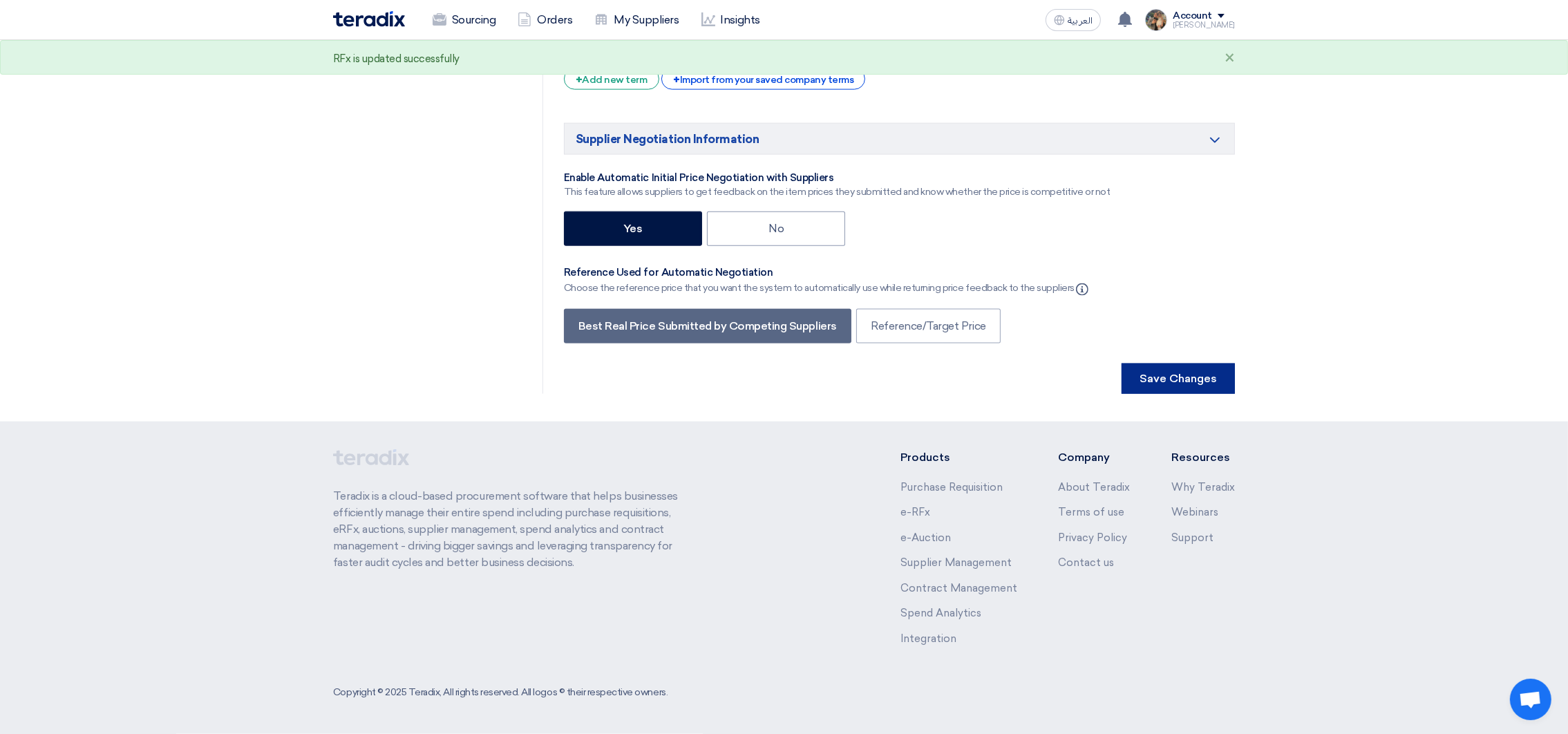
scroll to position [0, 0]
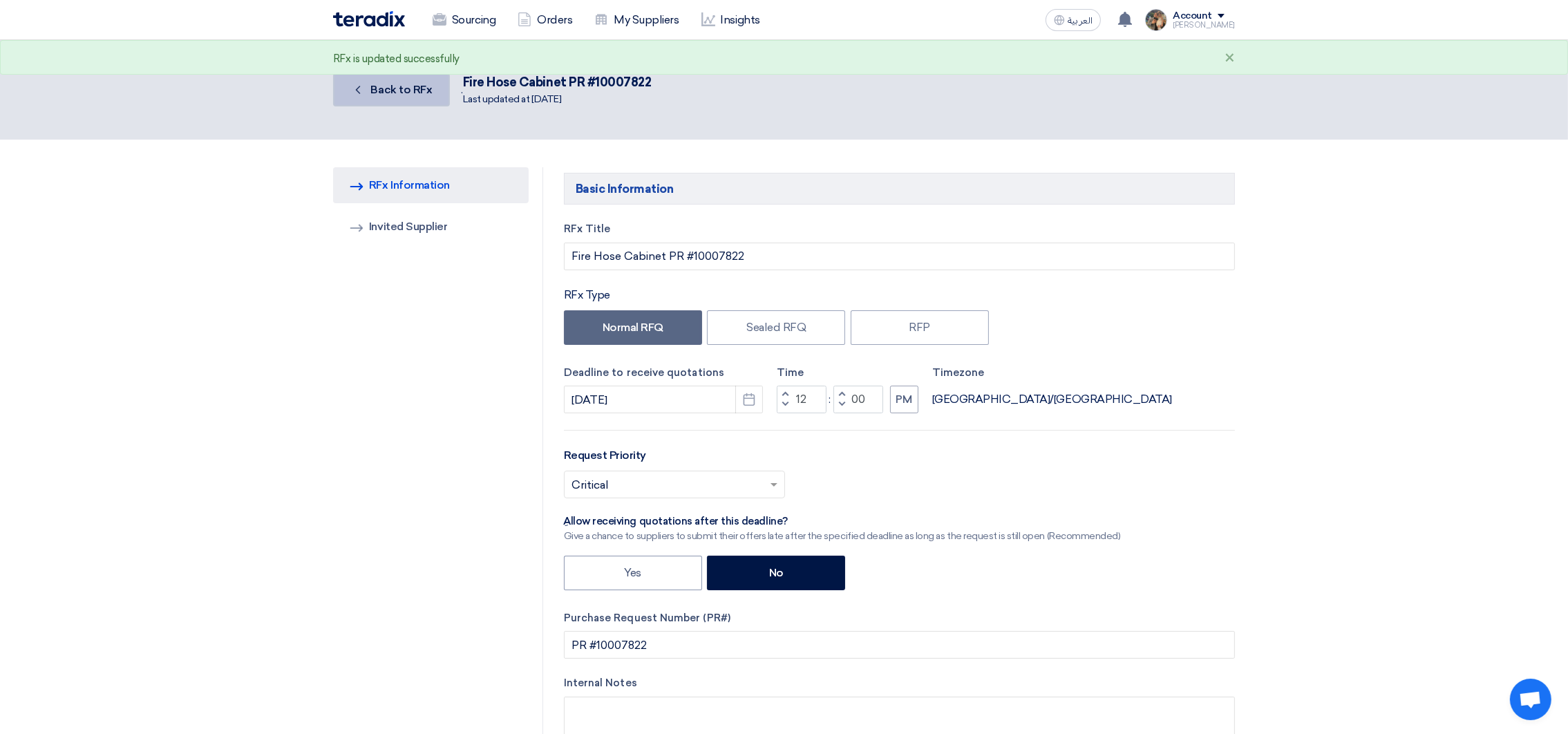
click at [403, 94] on span "Back to RFx" at bounding box center [402, 89] width 62 height 13
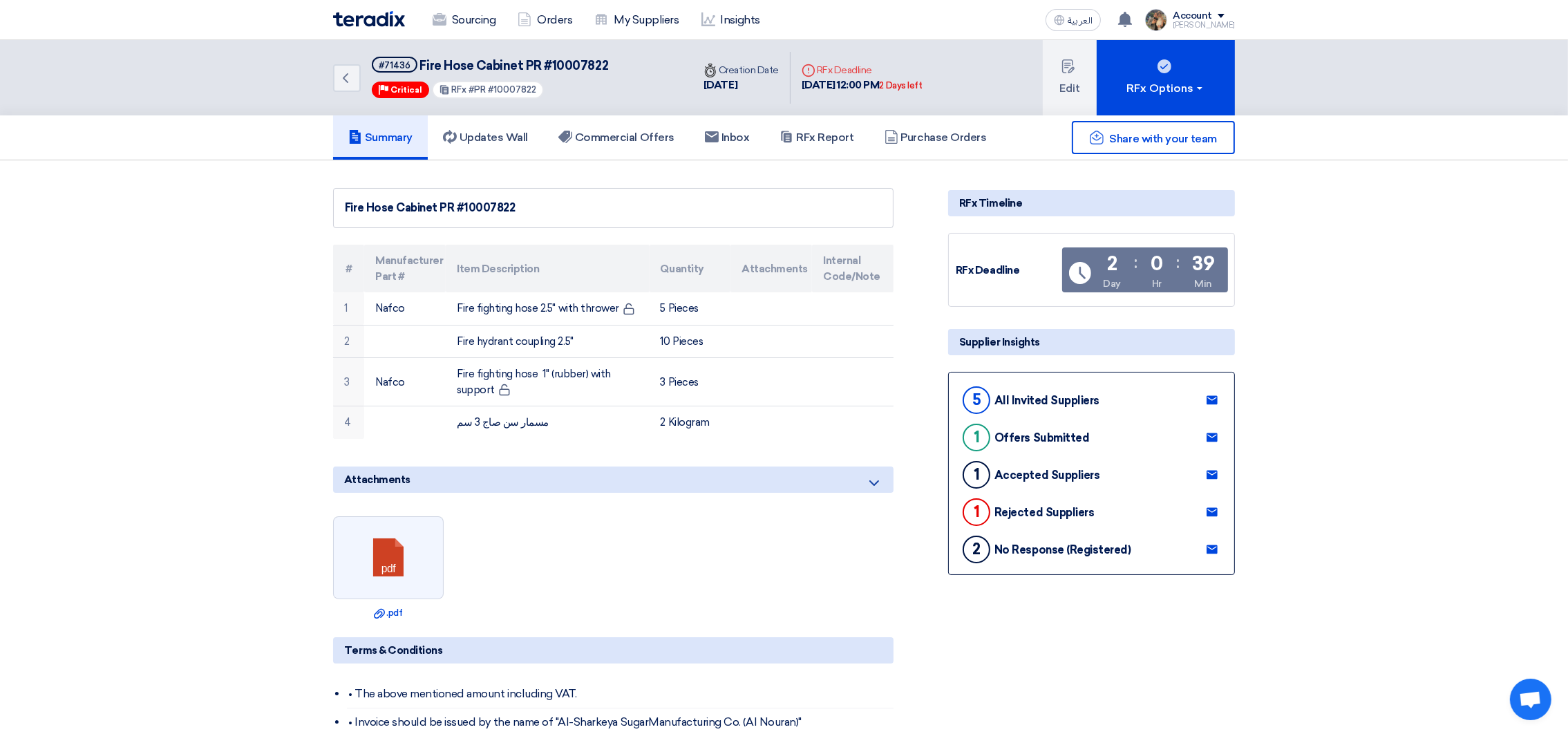
click at [372, 18] on img at bounding box center [368, 18] width 72 height 16
